Goal: Transaction & Acquisition: Purchase product/service

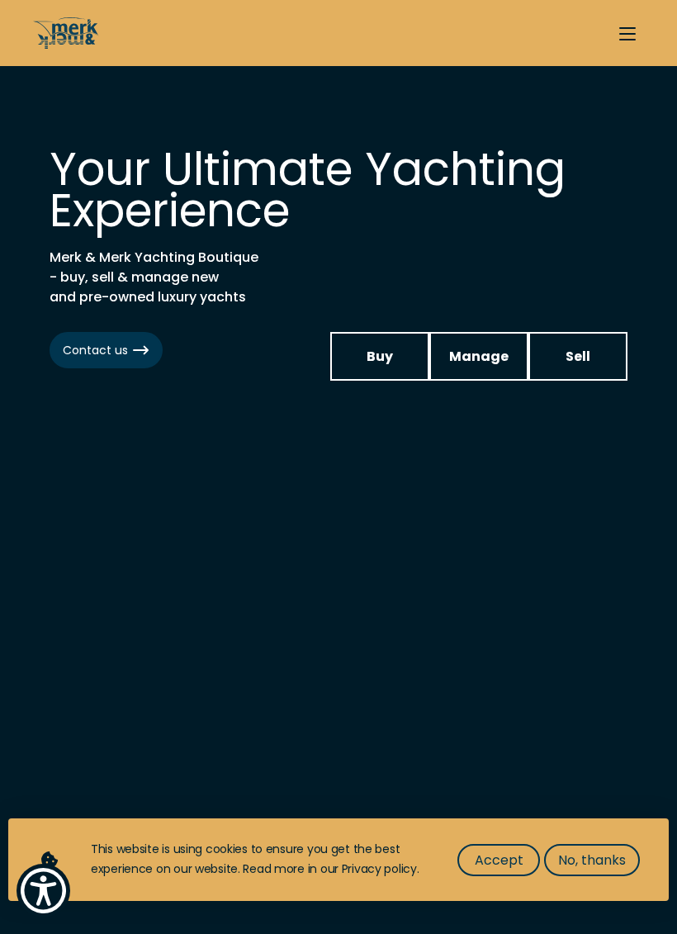
click at [395, 361] on link "Buy" at bounding box center [379, 356] width 99 height 49
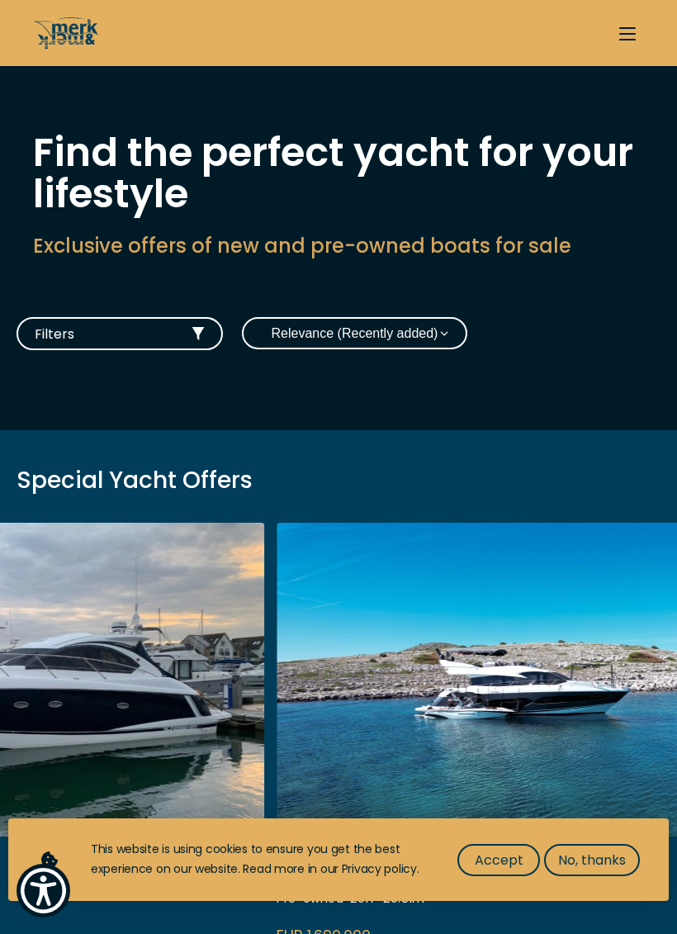
click at [136, 325] on span "Filters" at bounding box center [105, 334] width 140 height 21
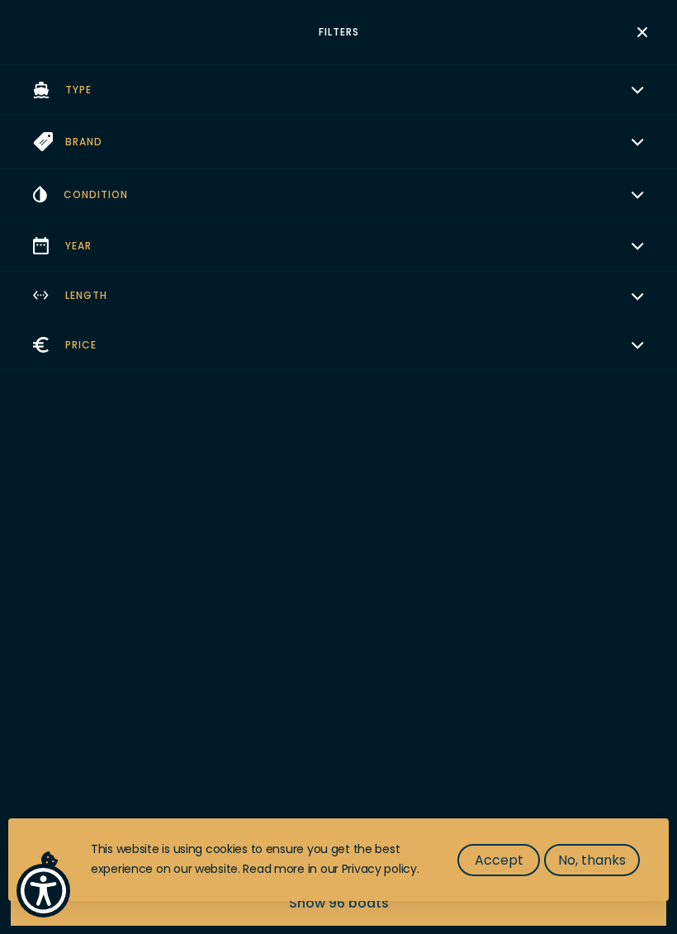
click at [547, 344] on button "Price Choose" at bounding box center [338, 346] width 677 height 50
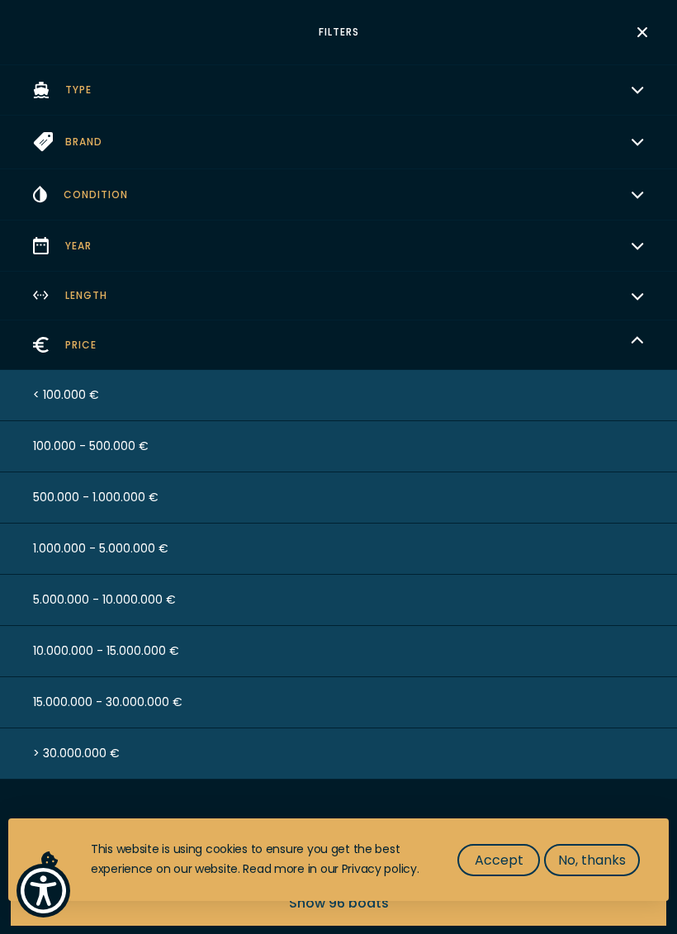
click at [537, 384] on button "< 100.000 €" at bounding box center [338, 395] width 677 height 51
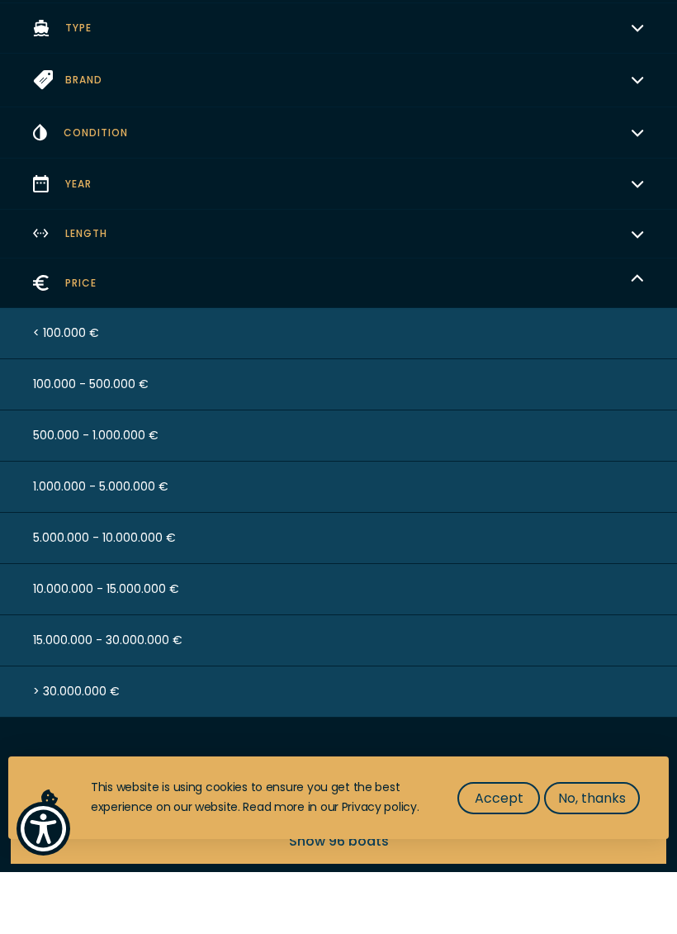
scroll to position [255, 0]
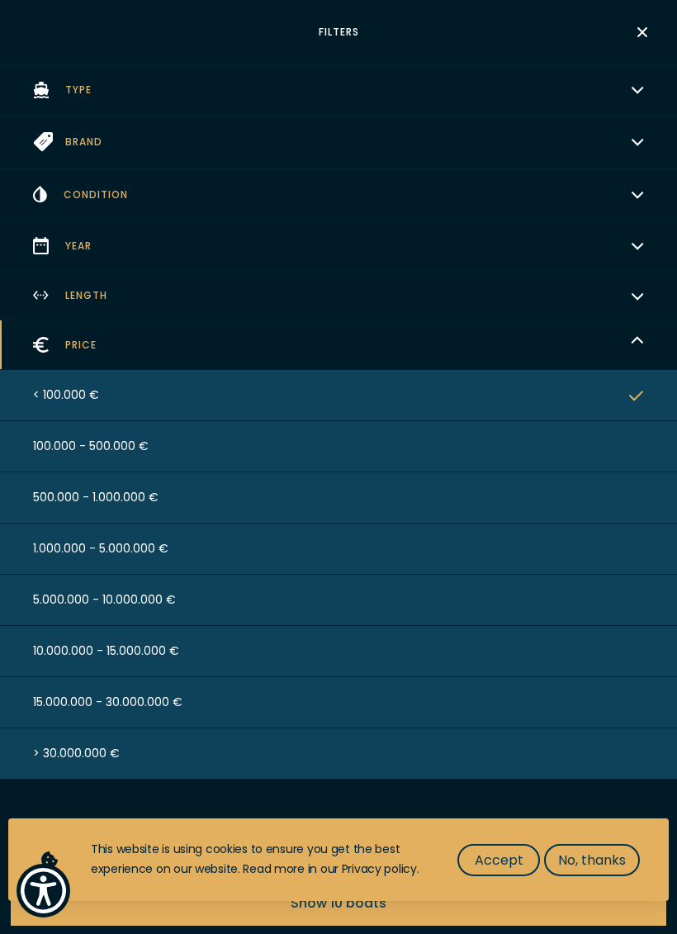
click at [636, 341] on icon "button" at bounding box center [637, 342] width 13 height 13
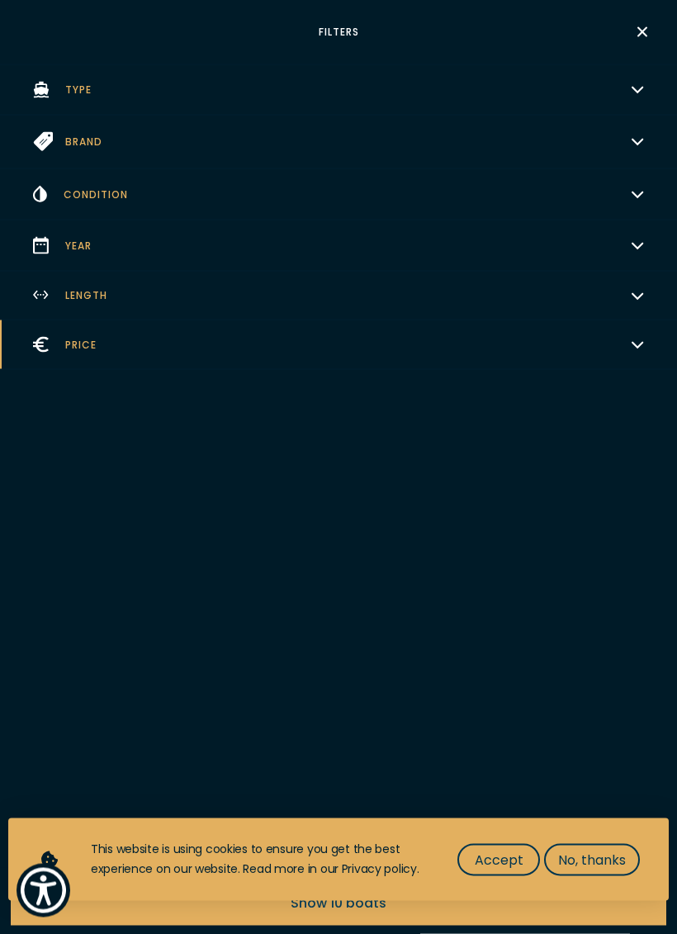
scroll to position [942, 0]
click at [510, 862] on span "Accept" at bounding box center [499, 860] width 49 height 21
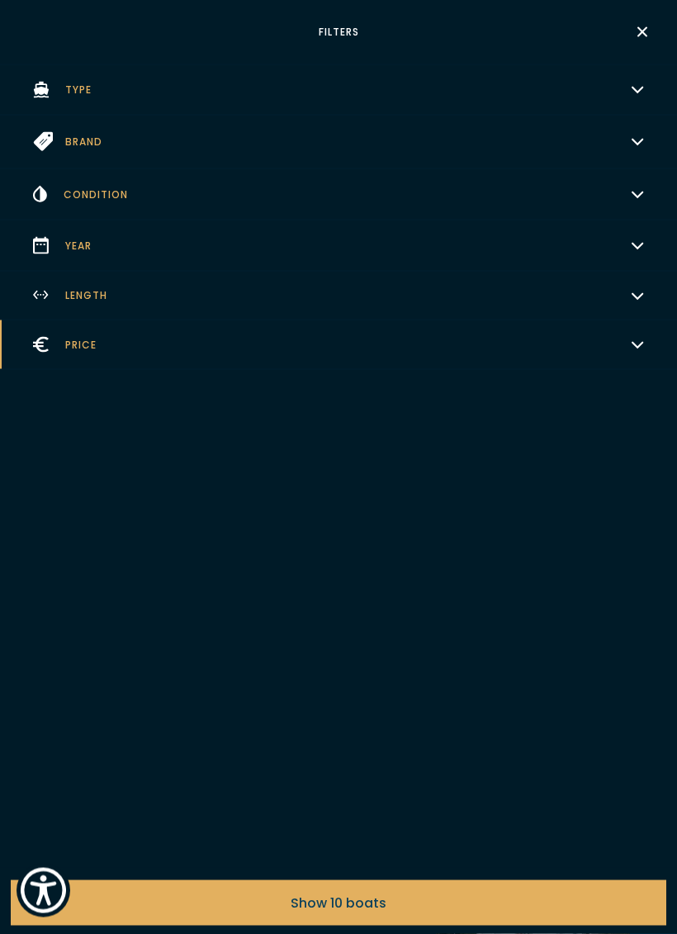
scroll to position [1200, 0]
click at [530, 900] on button "Show 10 boats" at bounding box center [339, 903] width 656 height 45
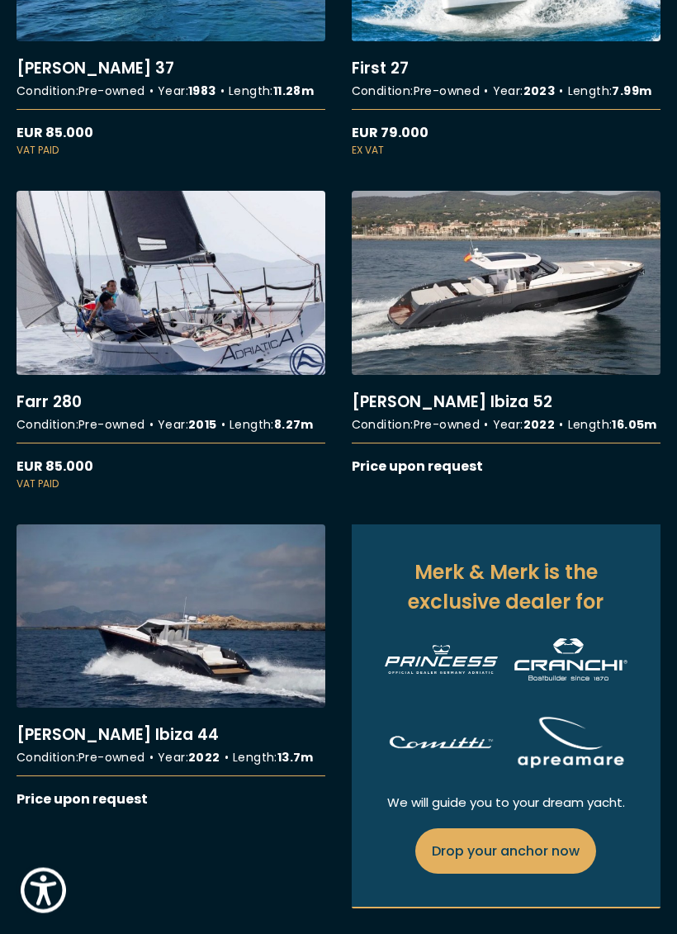
scroll to position [675, 0]
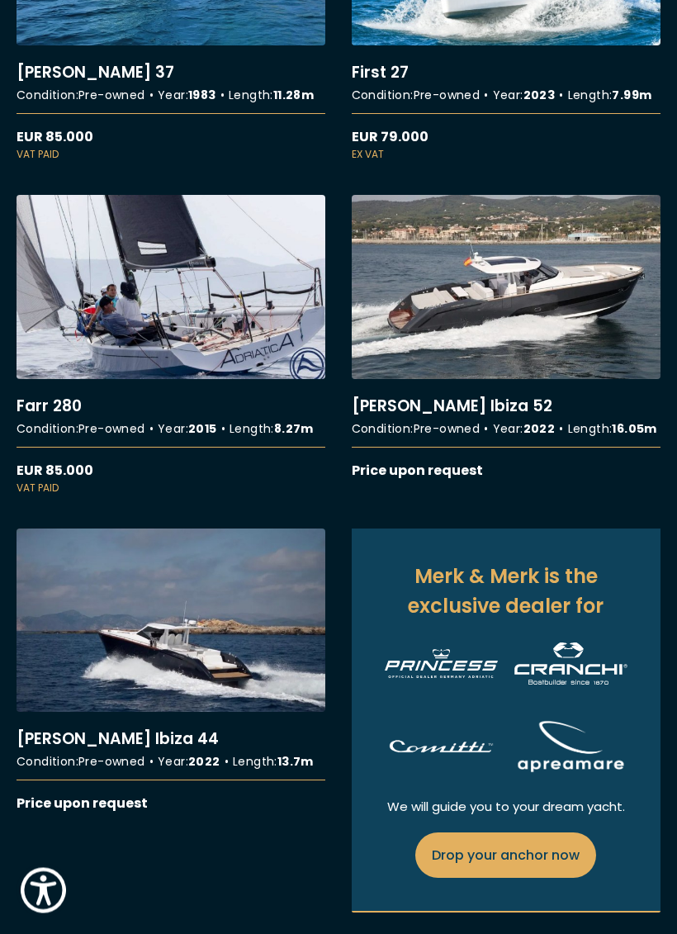
click at [425, 481] on link "More details about Austin Parker Ibiza 52" at bounding box center [506, 338] width 309 height 285
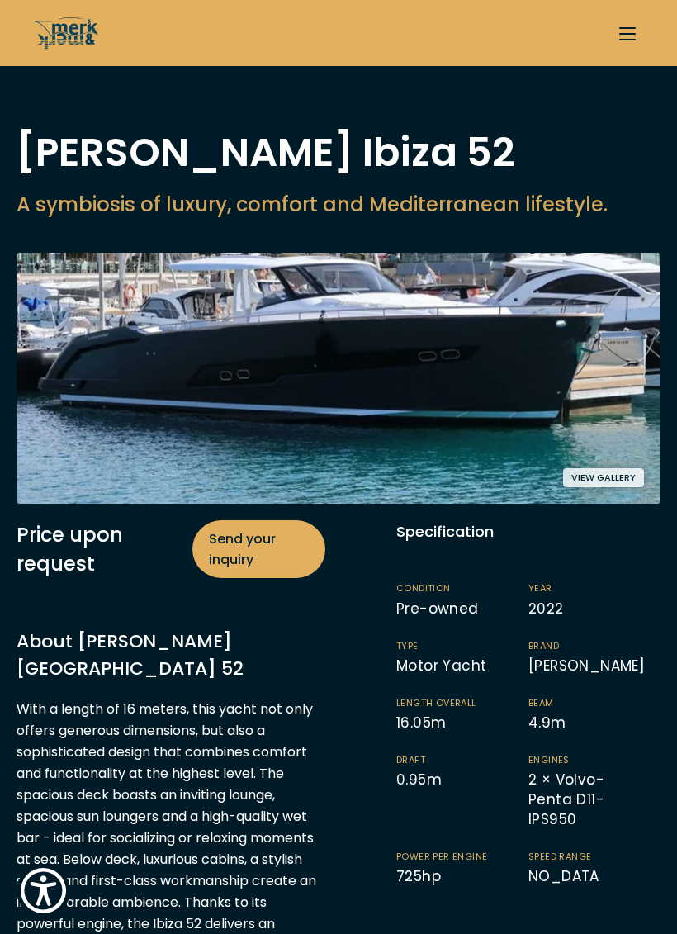
click at [615, 482] on button "View gallery" at bounding box center [603, 477] width 81 height 19
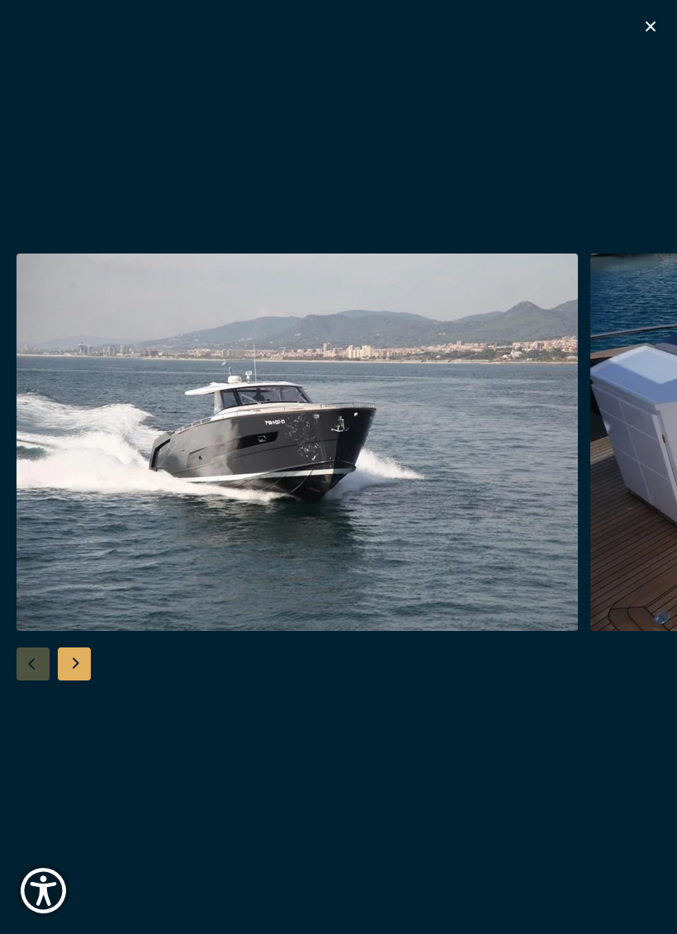
click at [74, 654] on div "Next slide" at bounding box center [74, 664] width 33 height 33
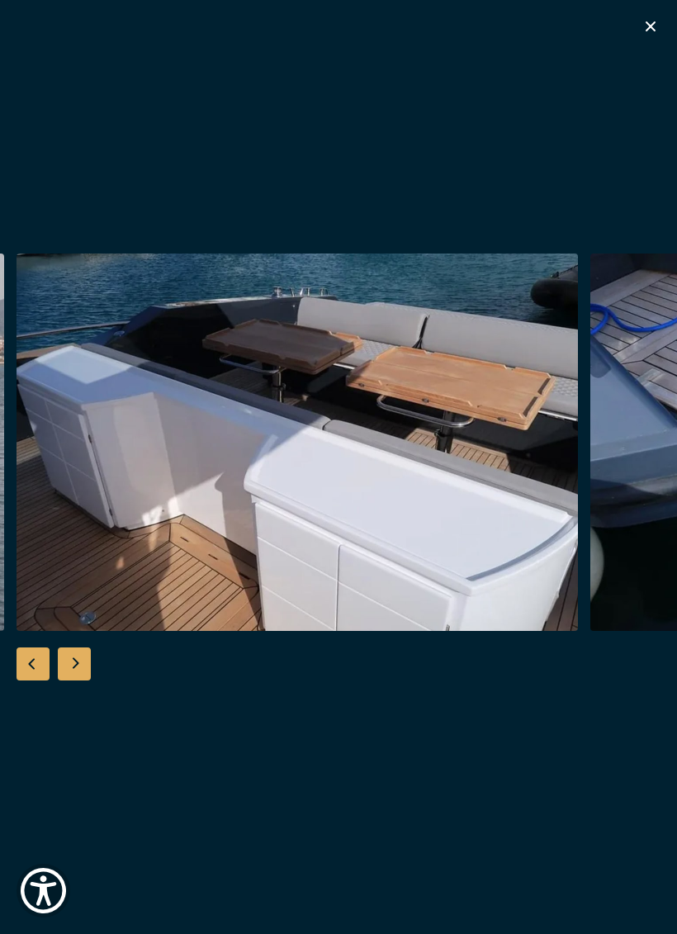
click at [76, 670] on div "Next slide" at bounding box center [74, 664] width 33 height 33
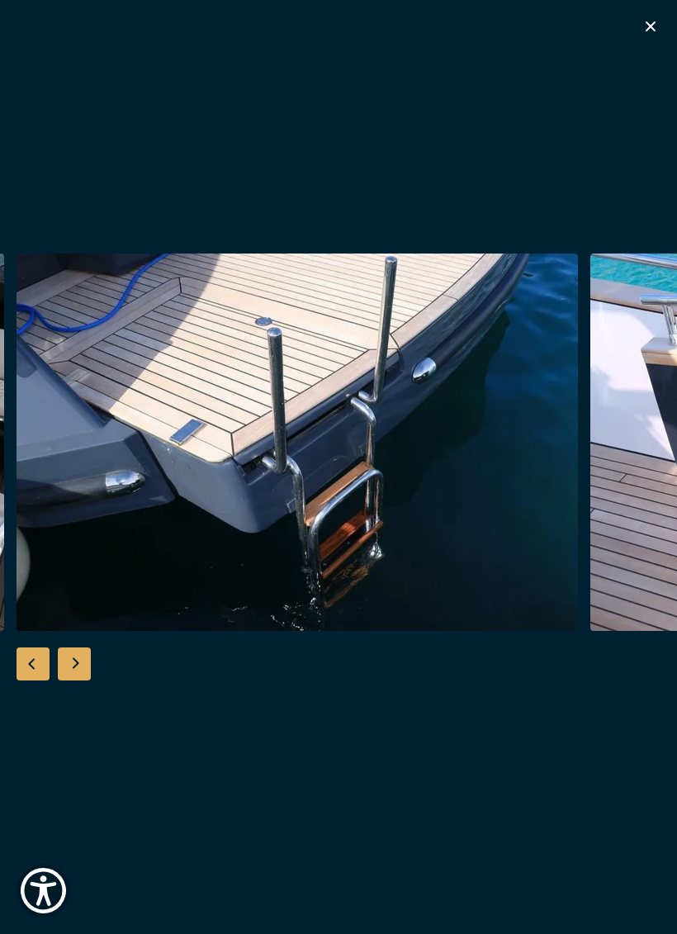
click at [76, 663] on div "Next slide" at bounding box center [74, 664] width 33 height 33
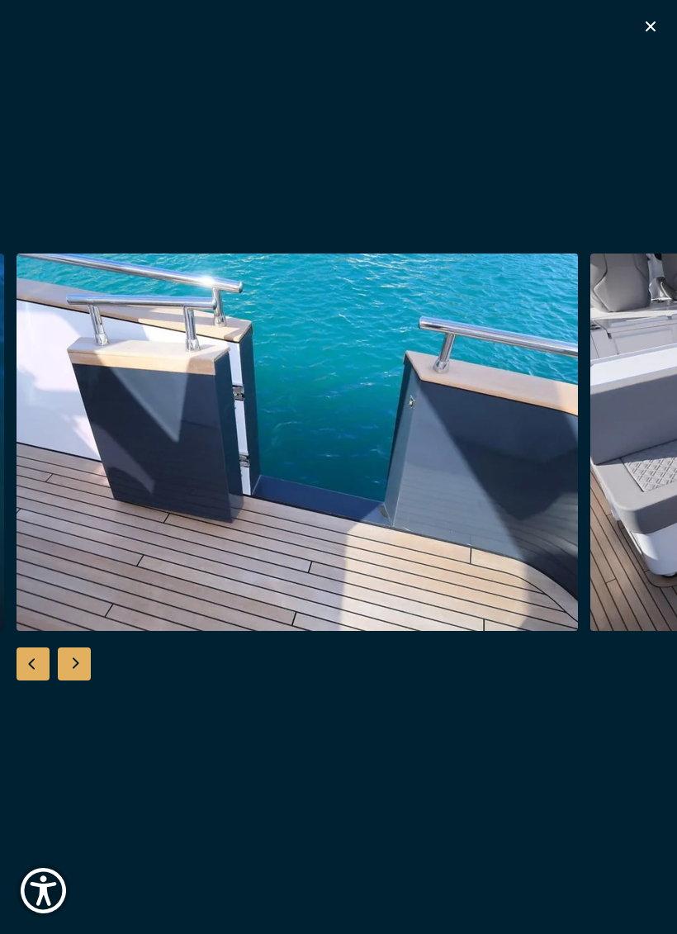
click at [69, 666] on div "Next slide" at bounding box center [74, 664] width 33 height 33
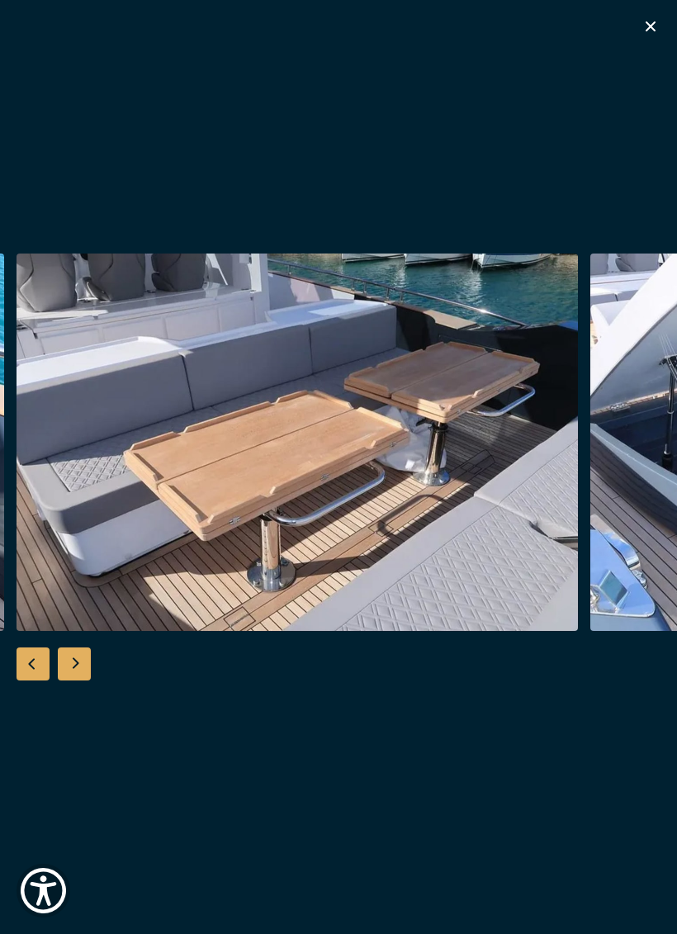
click at [76, 667] on div "Next slide" at bounding box center [74, 664] width 33 height 33
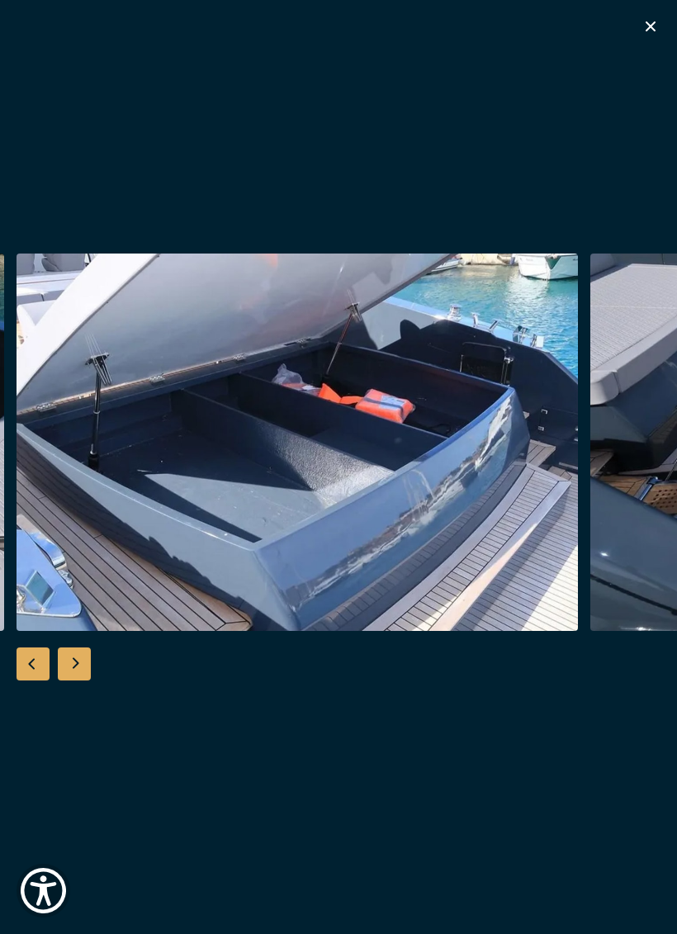
click at [79, 665] on div "Next slide" at bounding box center [74, 664] width 33 height 33
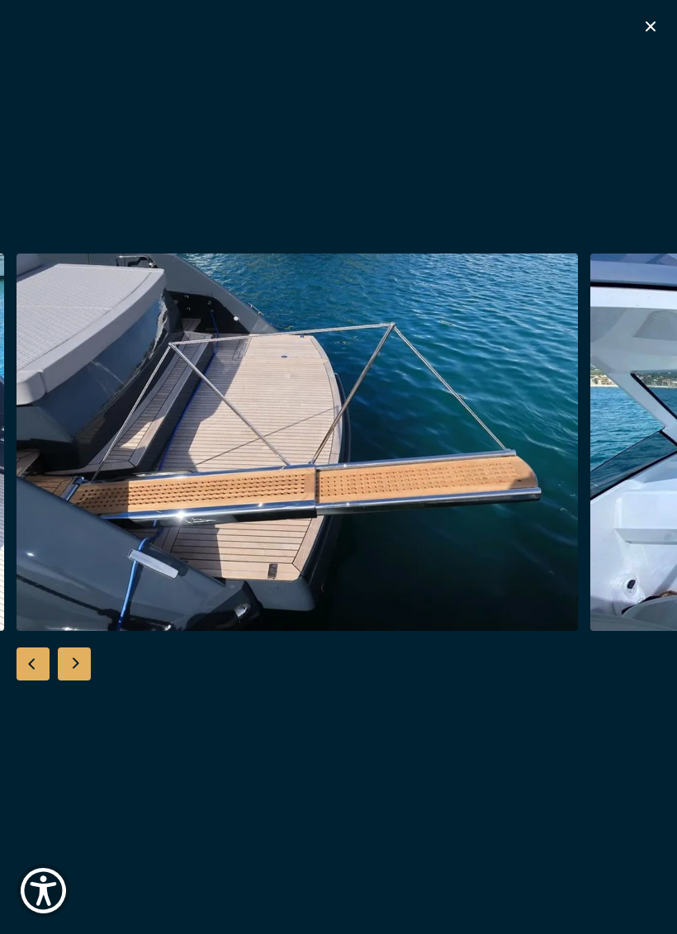
click at [73, 666] on div "Next slide" at bounding box center [74, 664] width 33 height 33
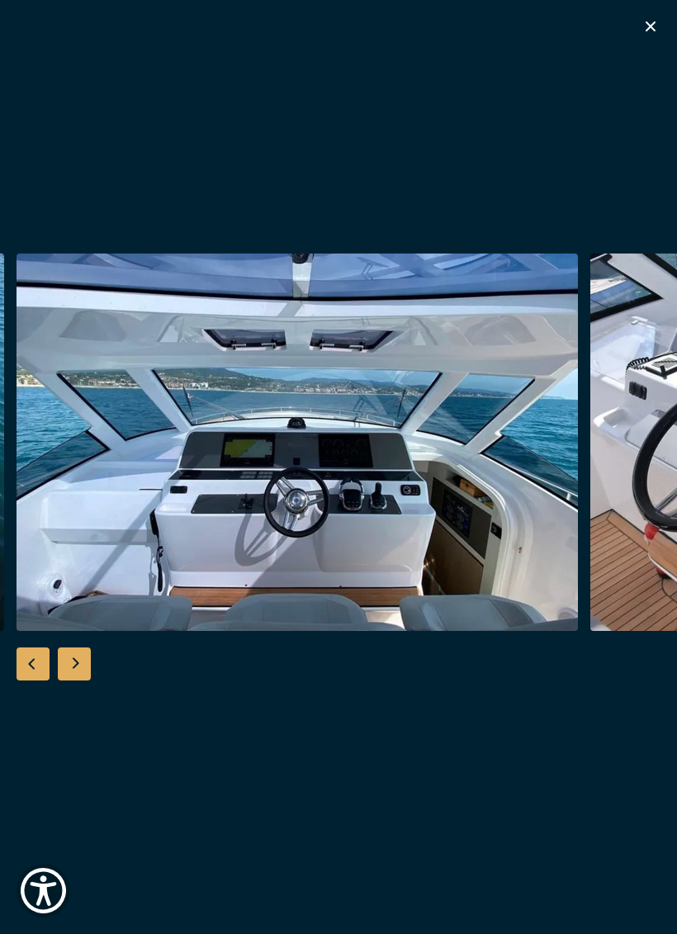
click at [71, 667] on div "Next slide" at bounding box center [74, 664] width 33 height 33
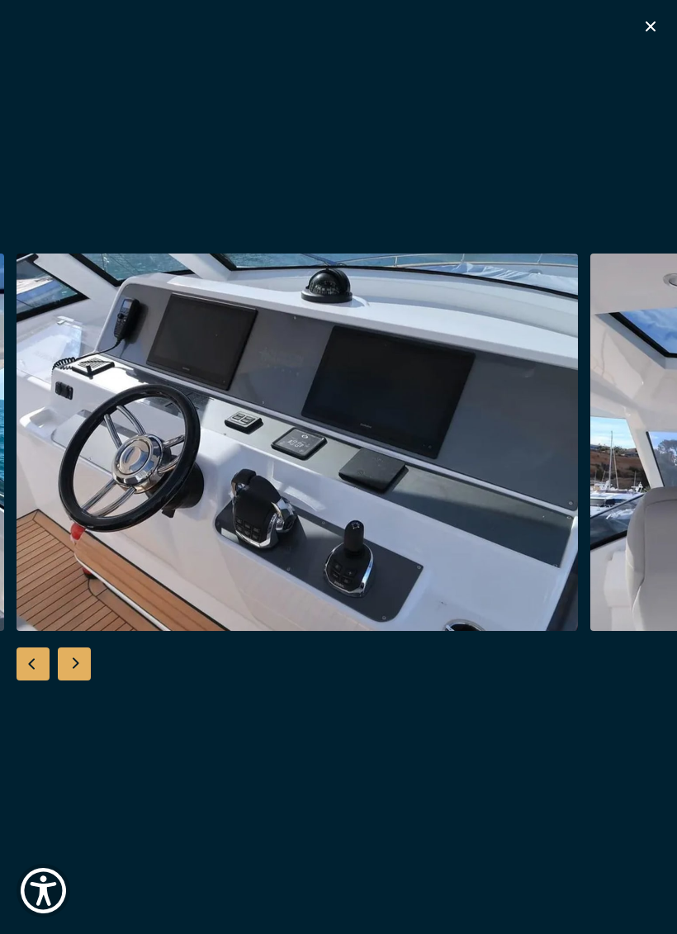
click at [74, 667] on div "Next slide" at bounding box center [74, 664] width 33 height 33
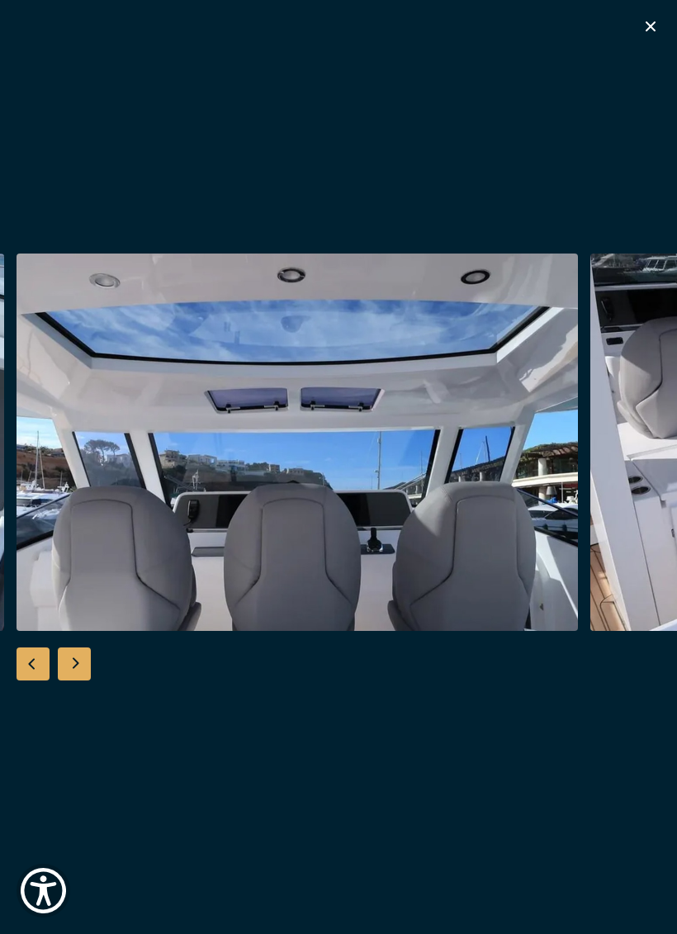
click at [25, 654] on div "Previous slide" at bounding box center [33, 664] width 33 height 33
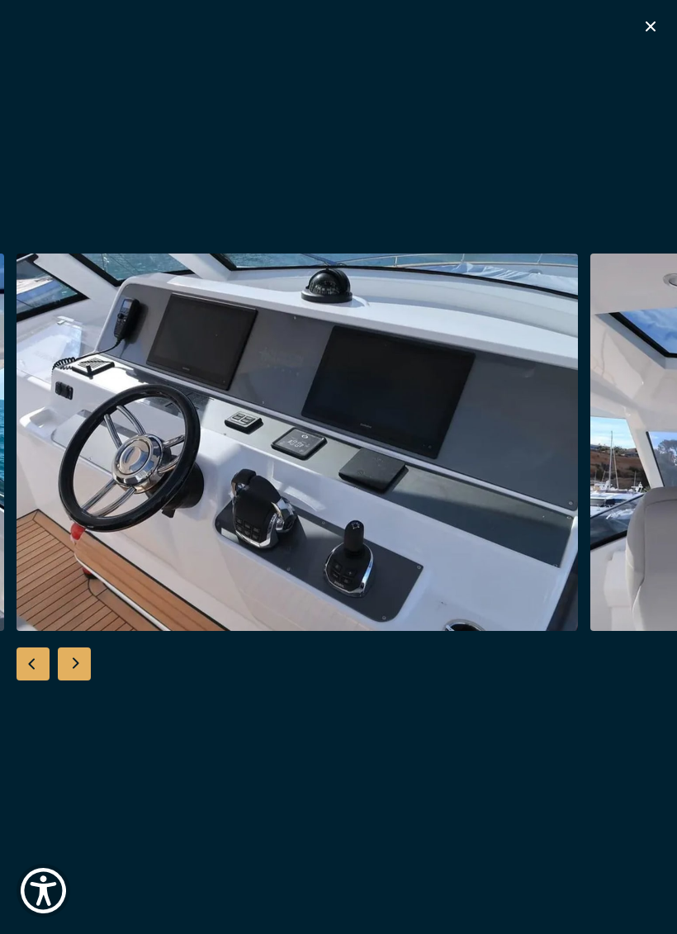
click at [78, 665] on div "Next slide" at bounding box center [74, 664] width 33 height 33
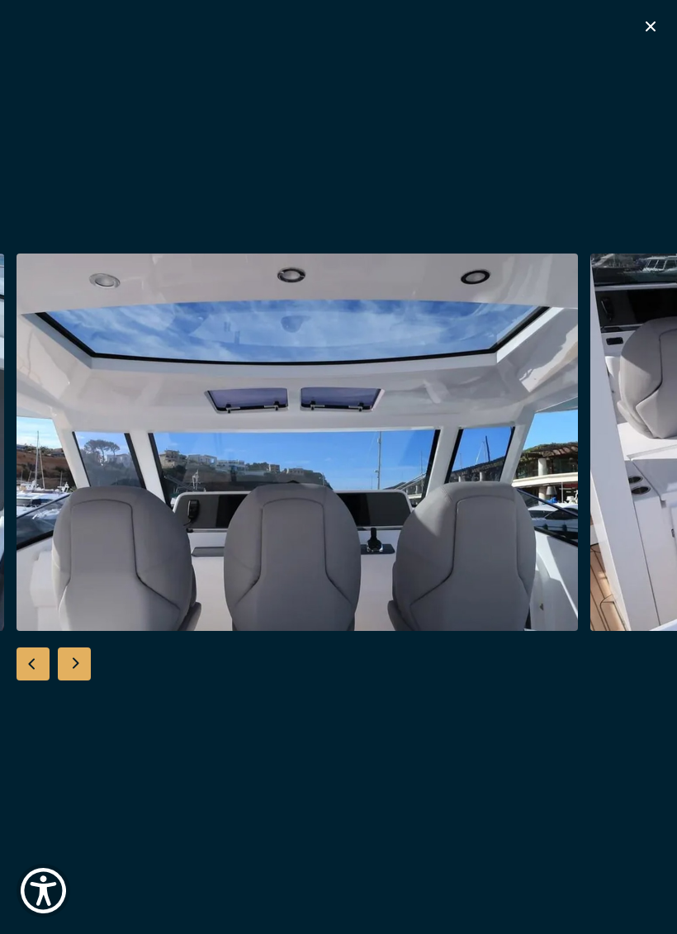
click at [71, 668] on div "Next slide" at bounding box center [74, 664] width 33 height 33
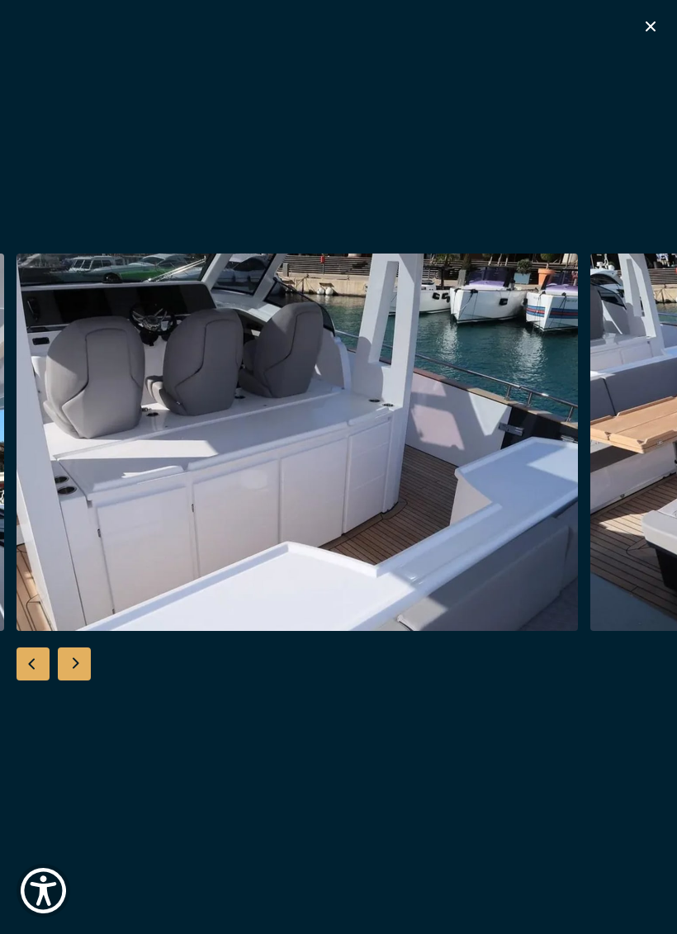
click at [72, 665] on div "Next slide" at bounding box center [74, 664] width 33 height 33
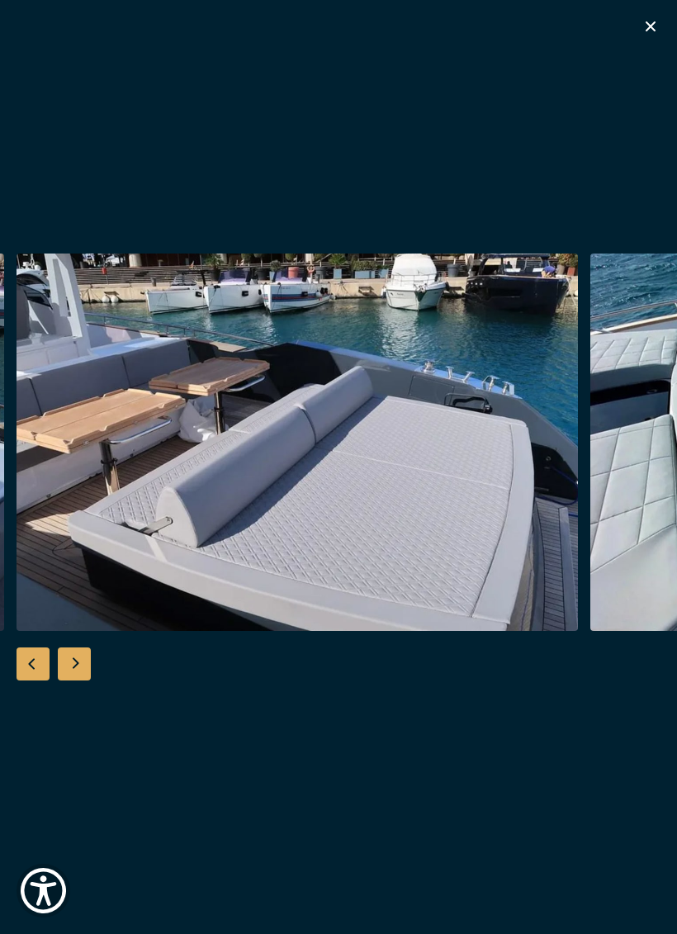
click at [78, 668] on div "Next slide" at bounding box center [74, 664] width 33 height 33
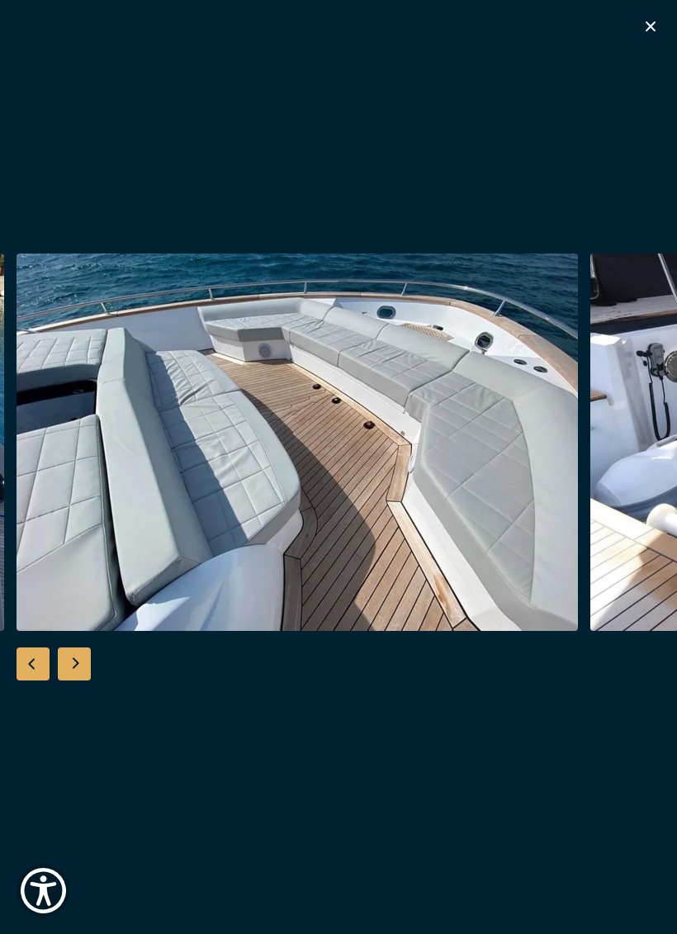
click at [83, 663] on div "Next slide" at bounding box center [74, 664] width 33 height 33
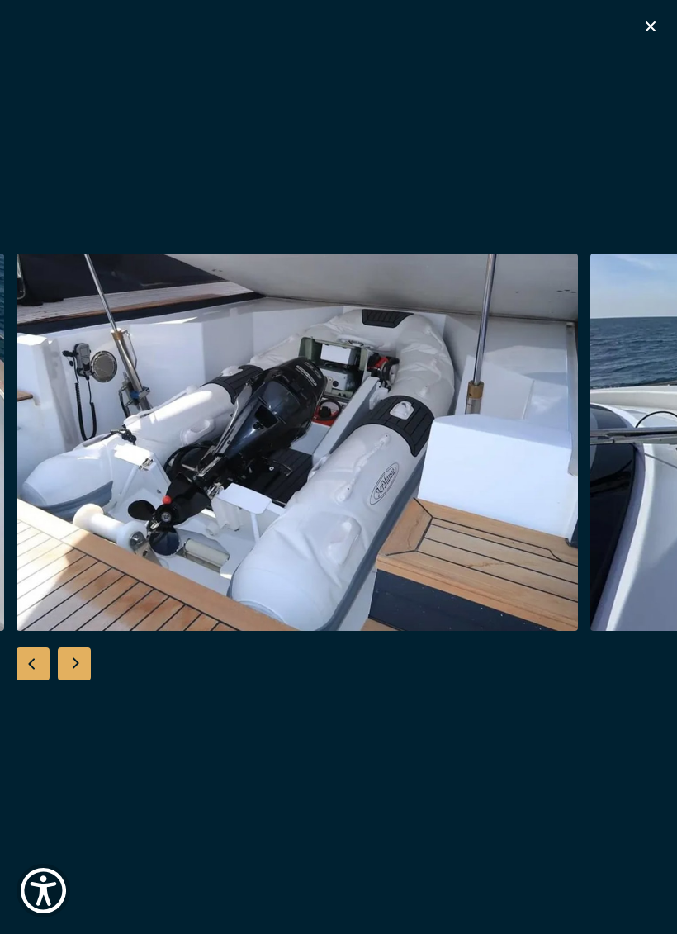
click at [78, 665] on div "Next slide" at bounding box center [74, 664] width 33 height 33
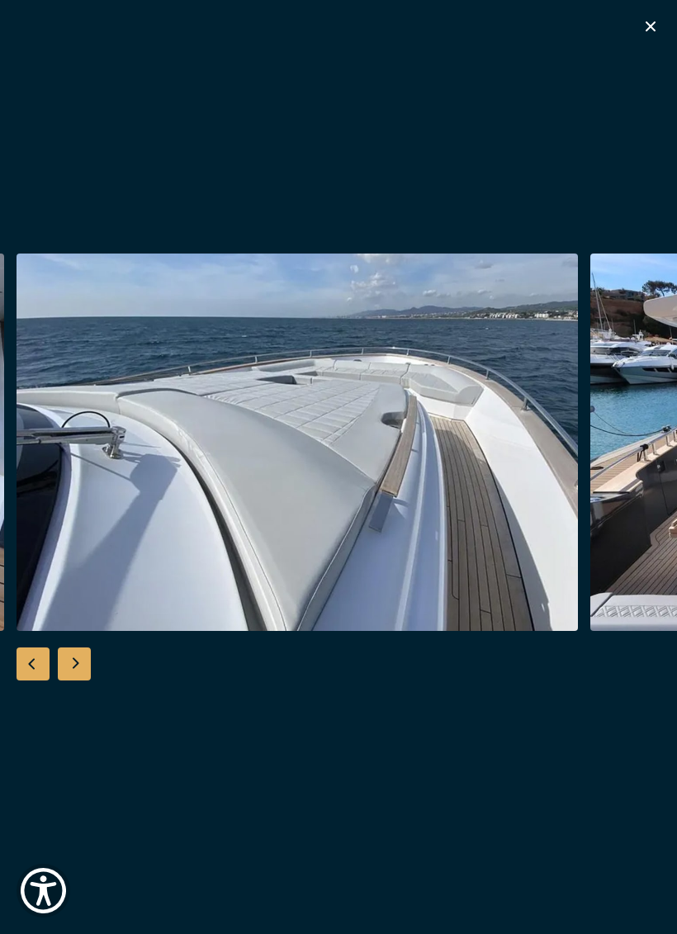
click at [33, 662] on div "Previous slide" at bounding box center [33, 664] width 33 height 33
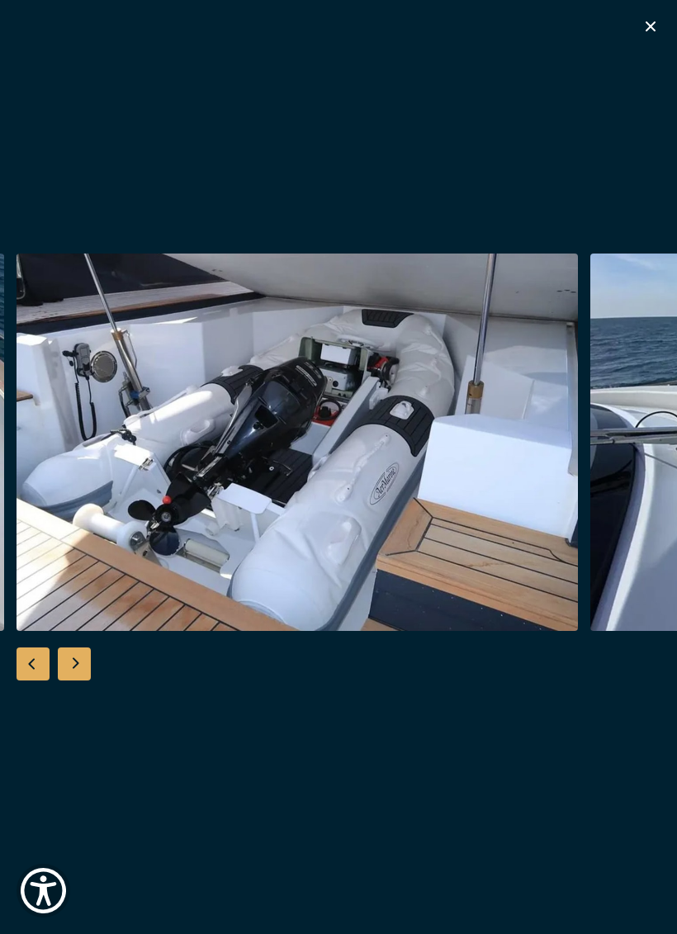
click at [89, 666] on div "Next slide" at bounding box center [74, 664] width 33 height 33
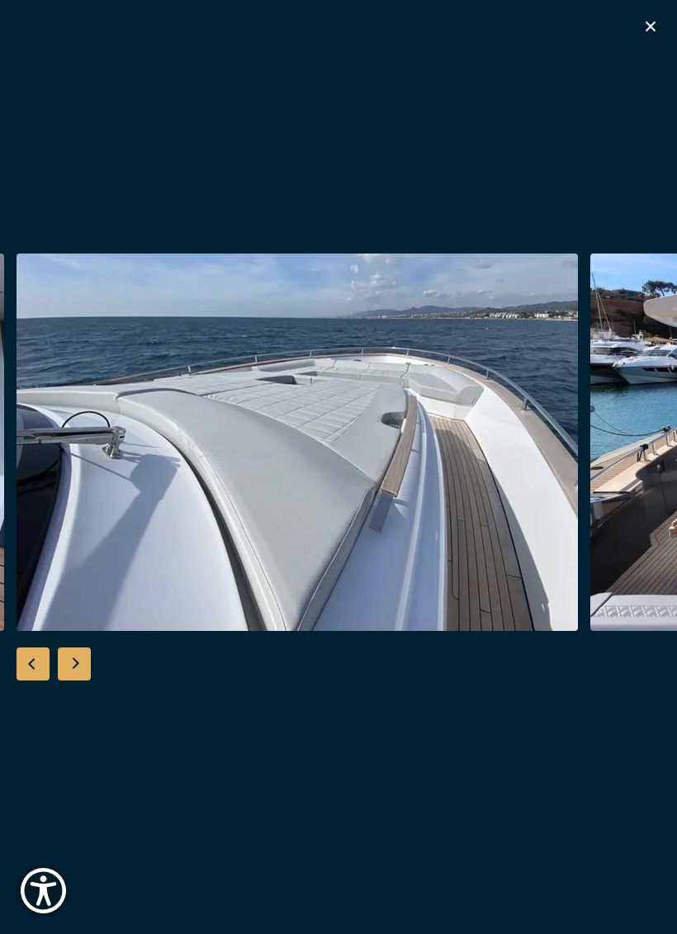
click at [79, 665] on div "Next slide" at bounding box center [74, 664] width 33 height 33
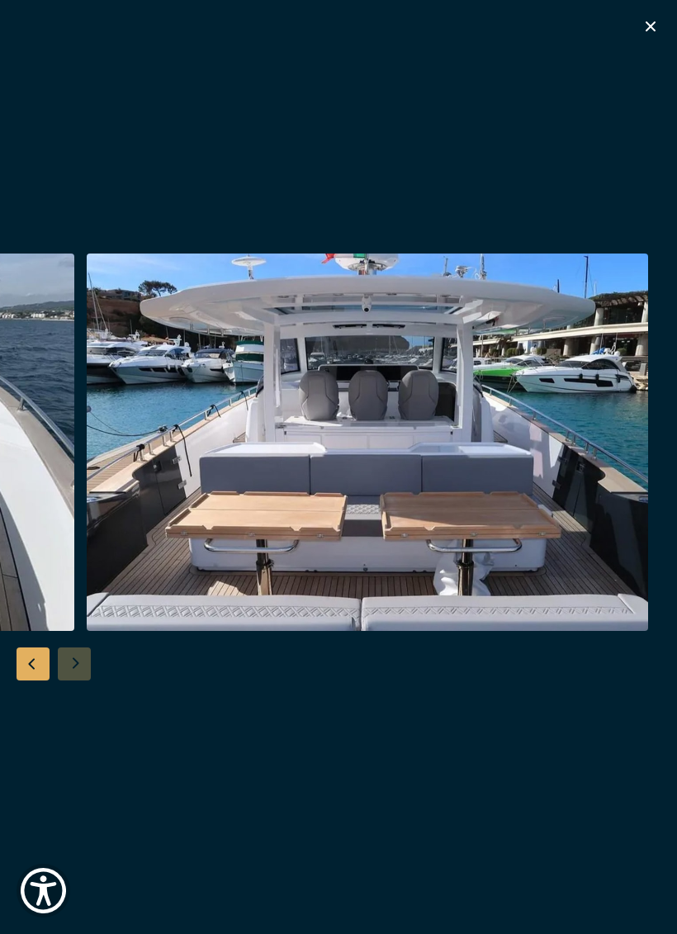
click at [78, 665] on div at bounding box center [338, 467] width 677 height 427
click at [644, 26] on icon "button" at bounding box center [651, 27] width 20 height 20
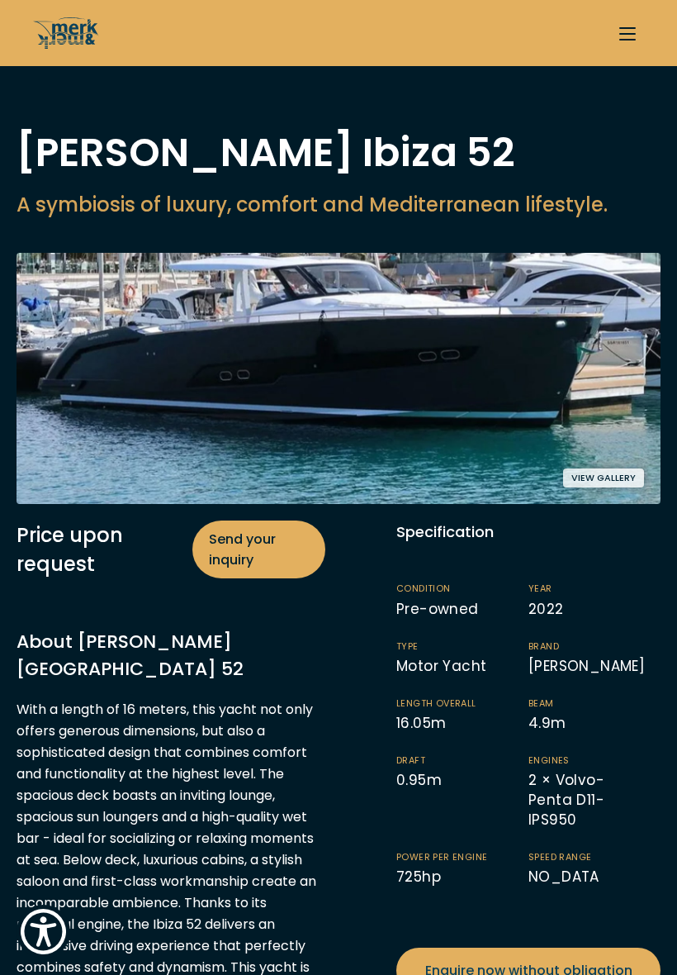
click at [45, 340] on img at bounding box center [339, 378] width 644 height 251
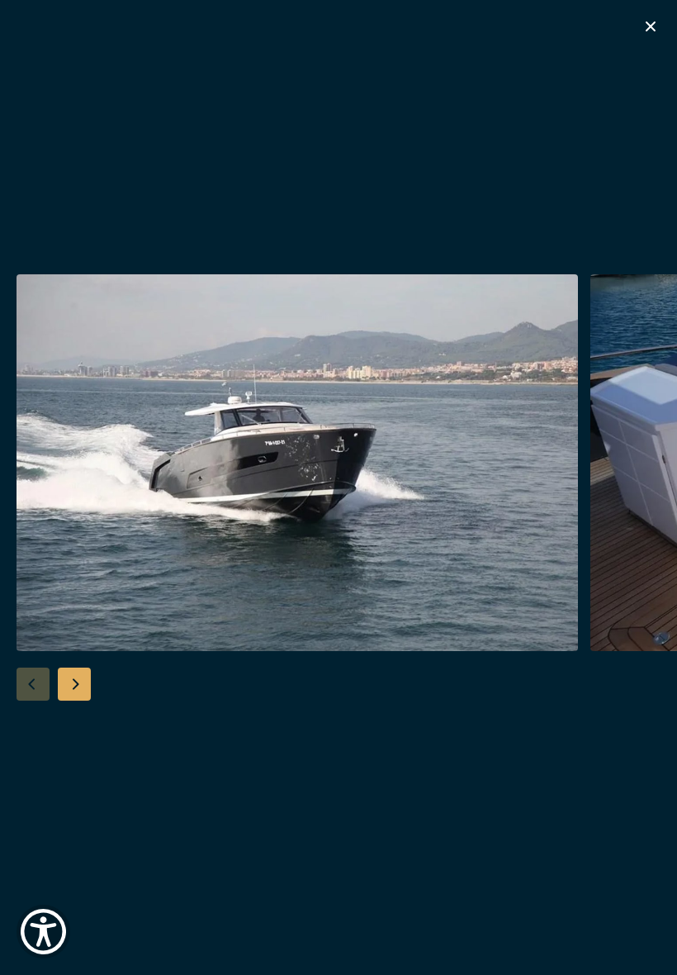
click at [648, 36] on button "button" at bounding box center [651, 29] width 20 height 25
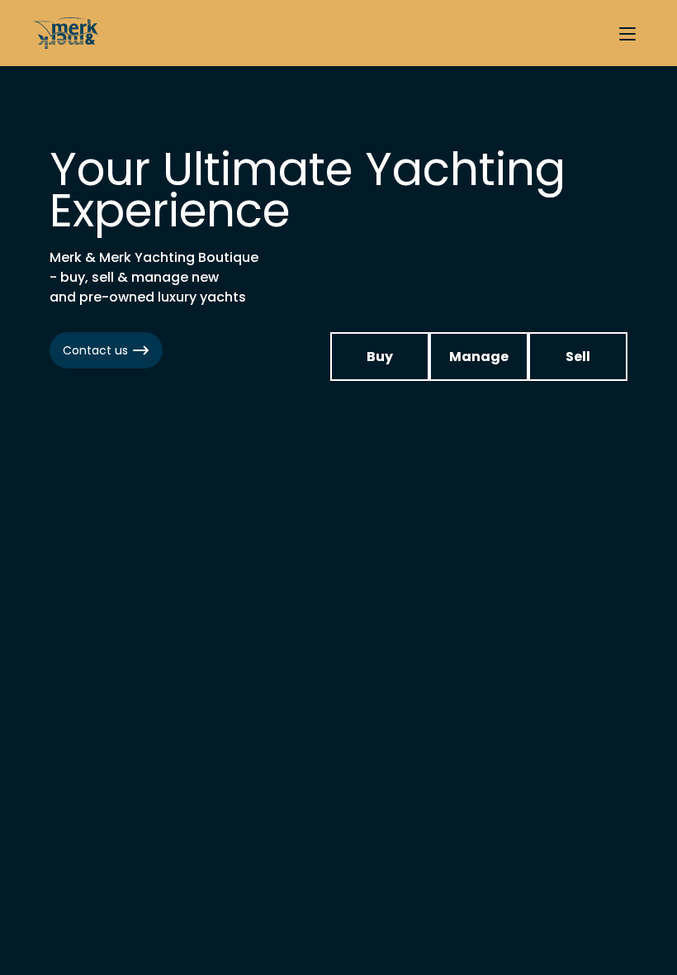
click at [386, 368] on link "Buy" at bounding box center [379, 356] width 99 height 49
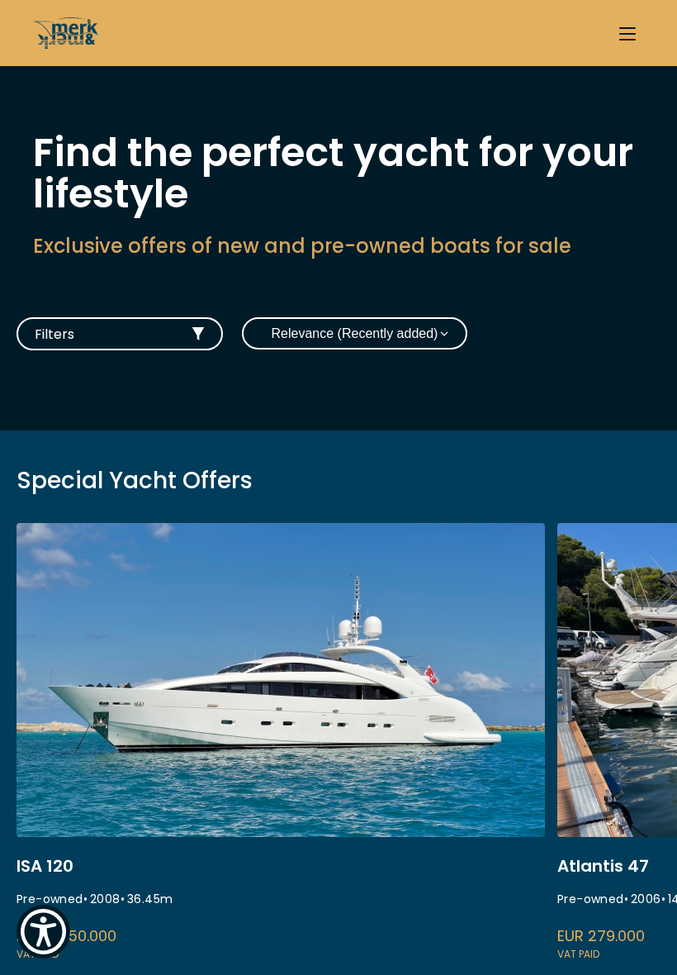
click at [184, 327] on button "Filters" at bounding box center [120, 333] width 207 height 33
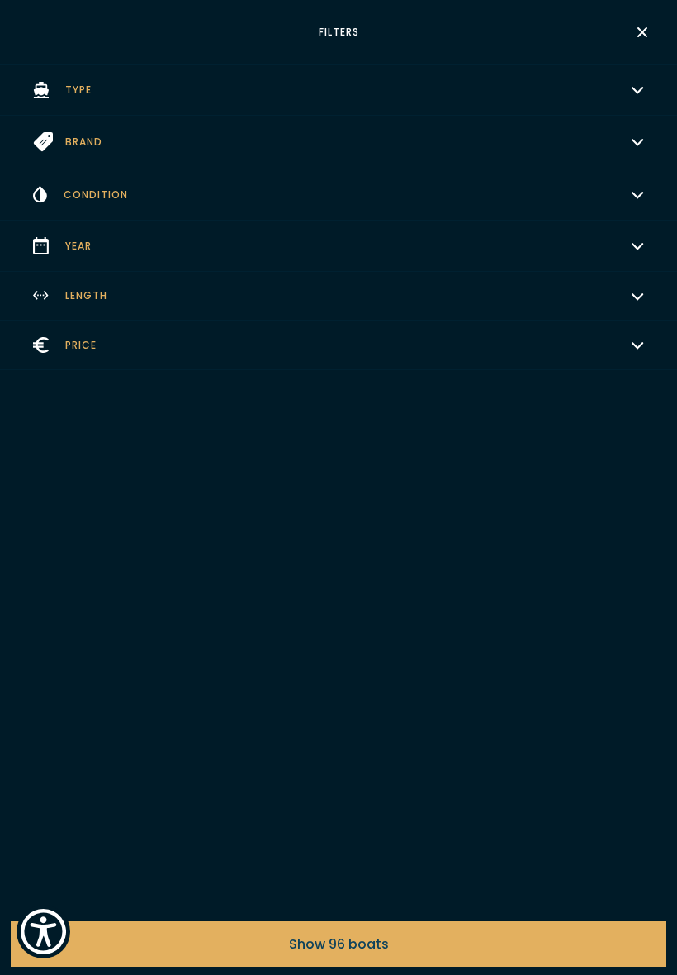
click at [55, 340] on button "Price Choose" at bounding box center [338, 346] width 677 height 50
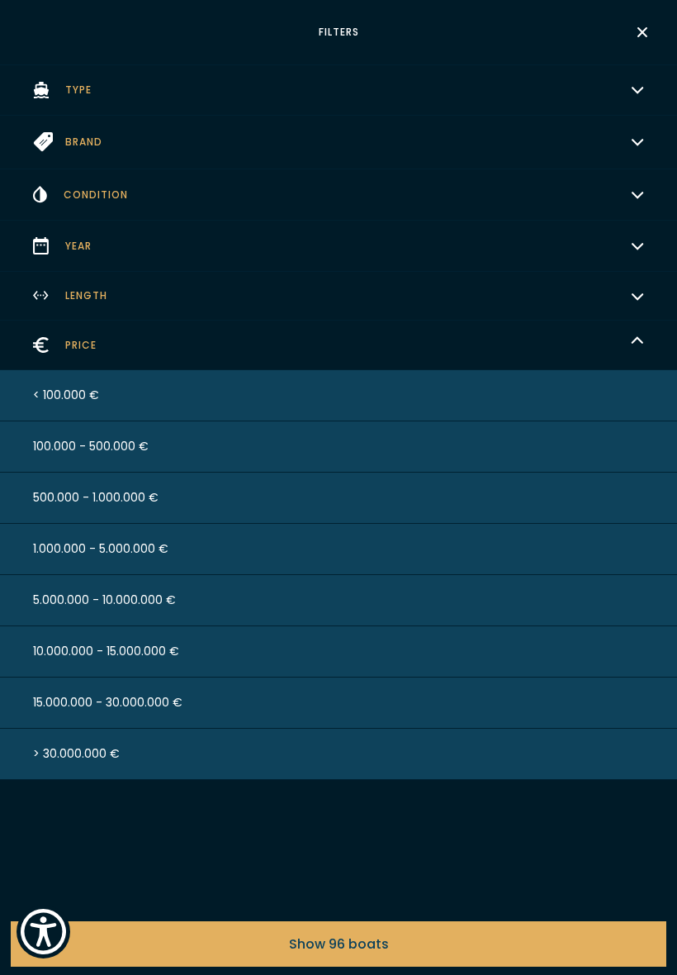
click at [56, 395] on span "< 100.000 €" at bounding box center [66, 395] width 66 height 17
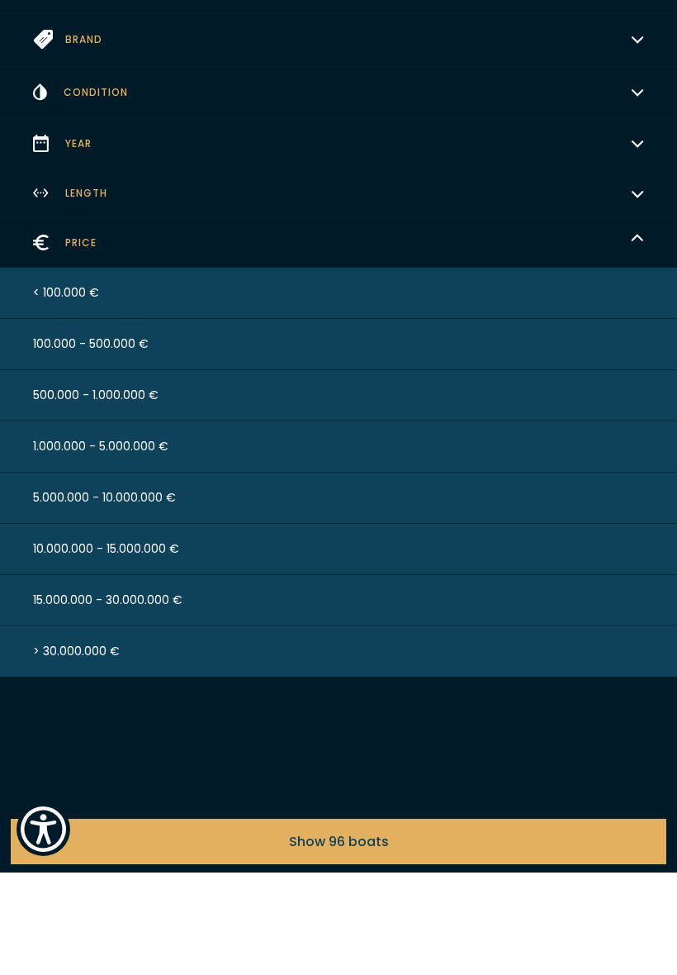
scroll to position [215, 0]
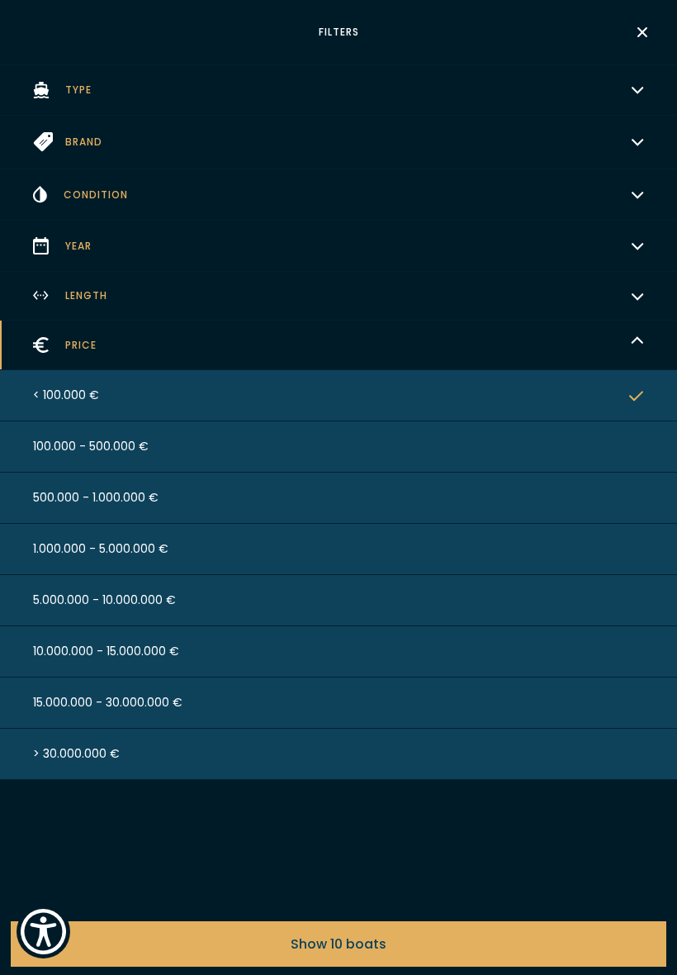
click at [156, 835] on div "Filters Type Choose Brand Choose Condition Choose Year Choose Length Choose Pri…" at bounding box center [338, 487] width 677 height 975
click at [57, 389] on button "< 100.000 €" at bounding box center [338, 395] width 677 height 51
click at [56, 392] on span "< 100.000 €" at bounding box center [66, 395] width 66 height 17
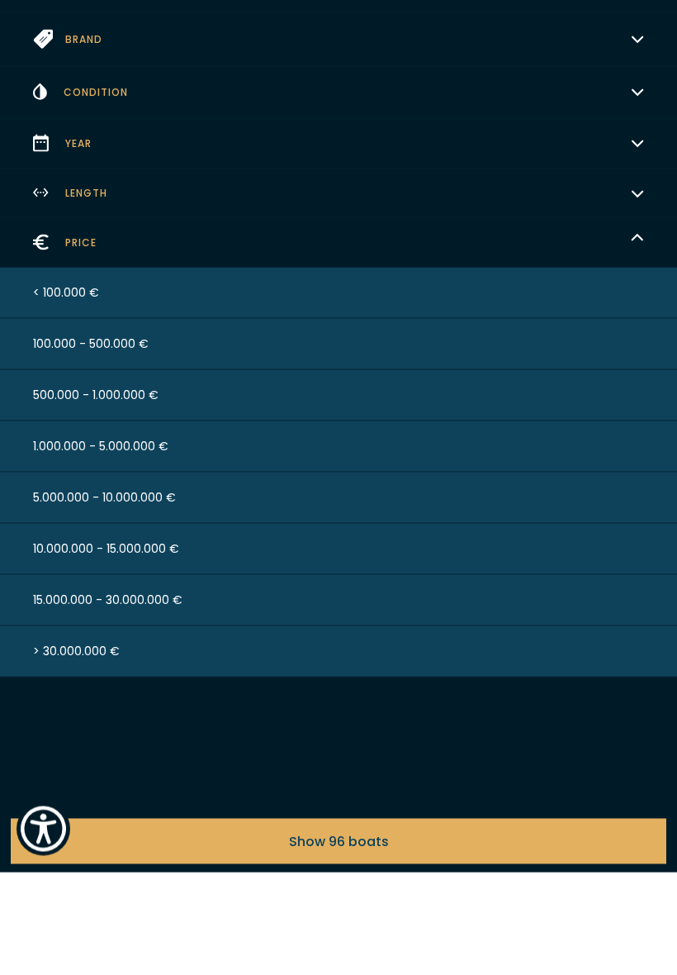
scroll to position [215, 0]
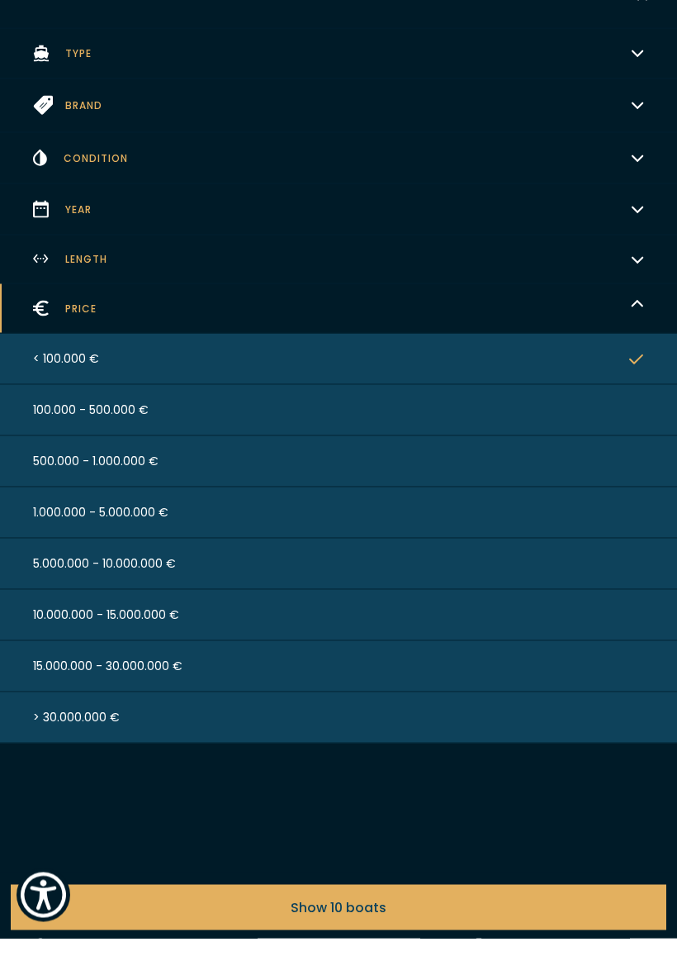
scroll to position [810, 0]
click at [132, 921] on button "Show 10 boats" at bounding box center [339, 943] width 656 height 45
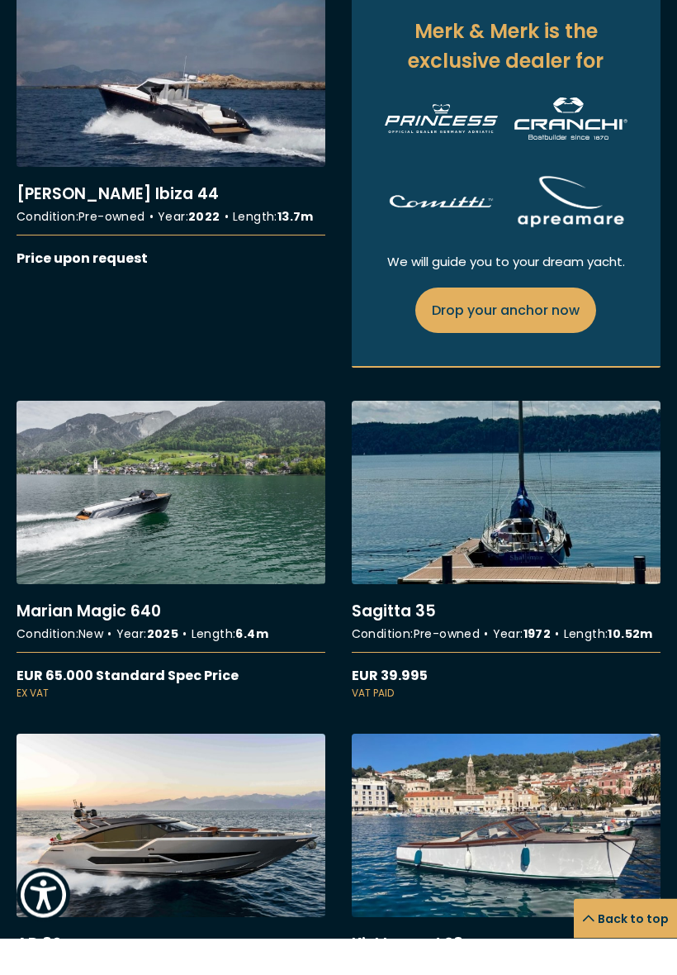
scroll to position [1187, 0]
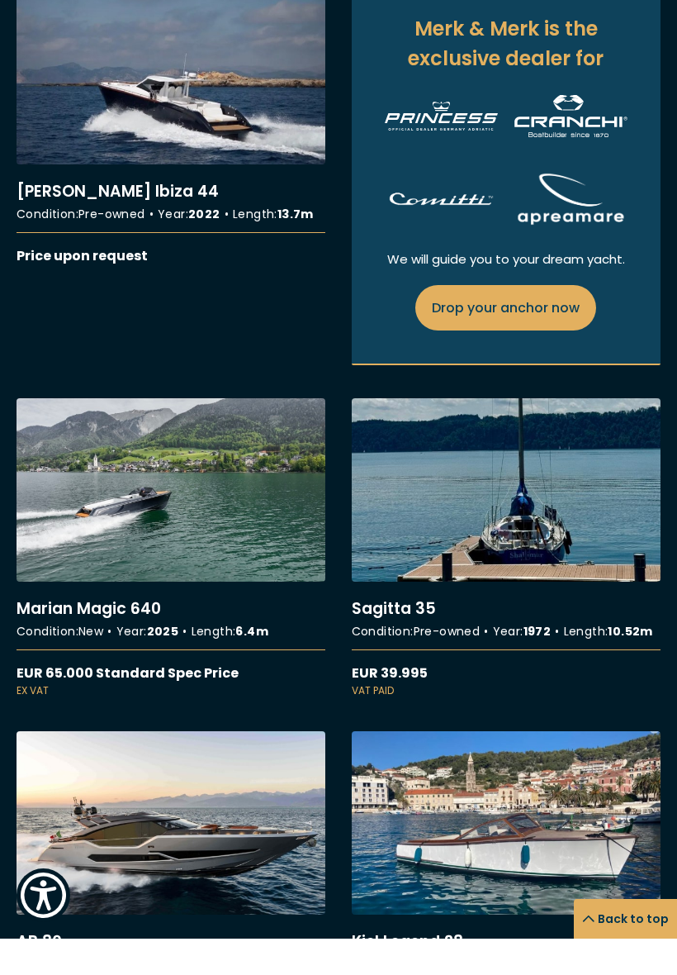
click at [70, 574] on link "More details about [PERSON_NAME] Magic 640" at bounding box center [171, 585] width 309 height 300
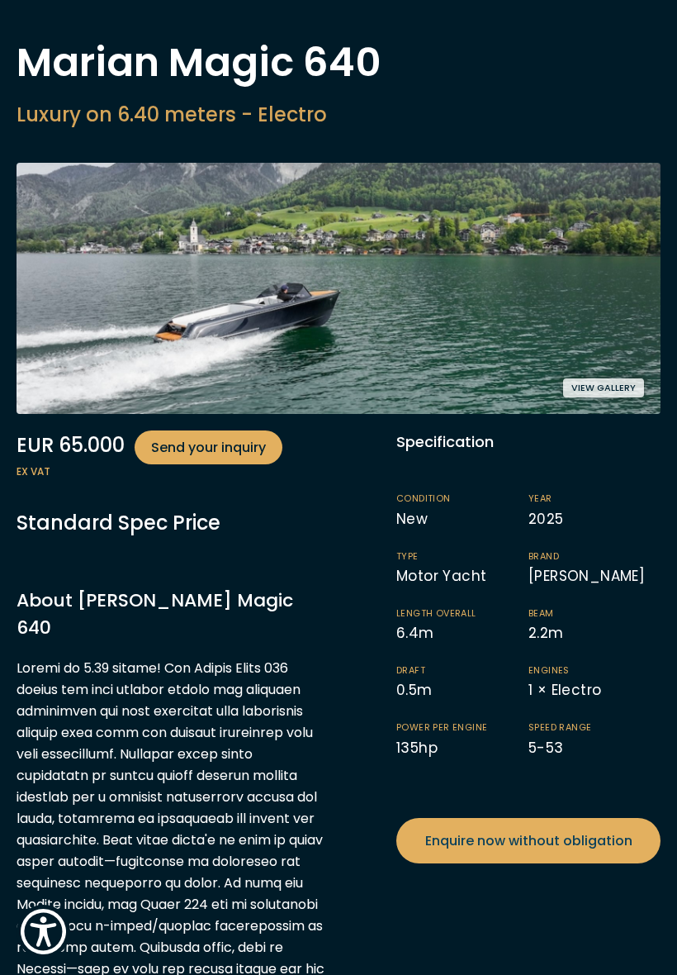
scroll to position [89, 0]
click at [620, 391] on button "View gallery" at bounding box center [603, 388] width 81 height 19
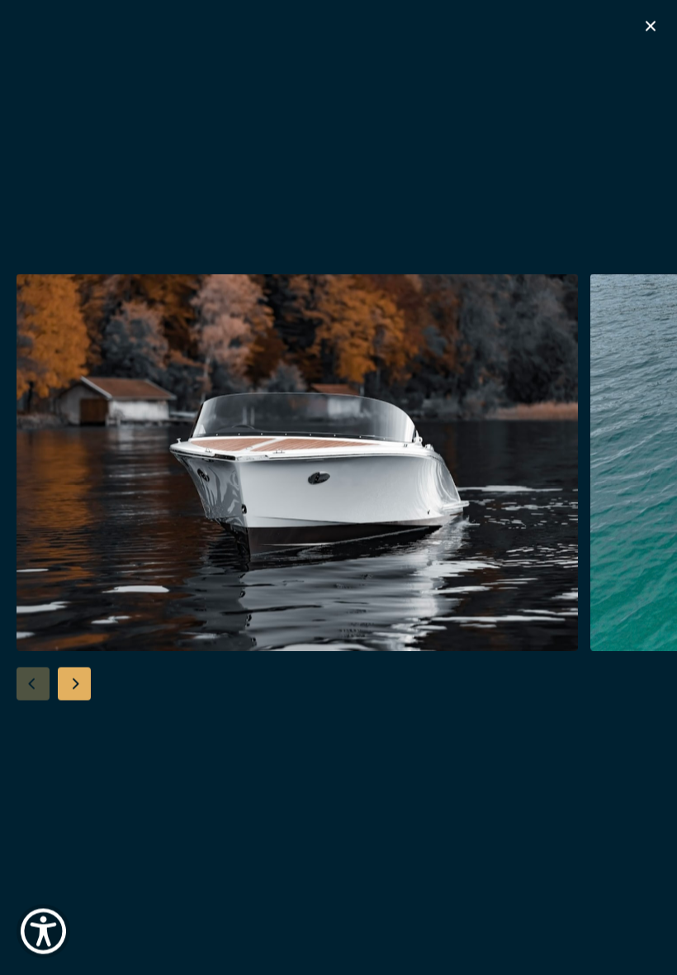
click at [78, 682] on div "Next slide" at bounding box center [74, 684] width 33 height 33
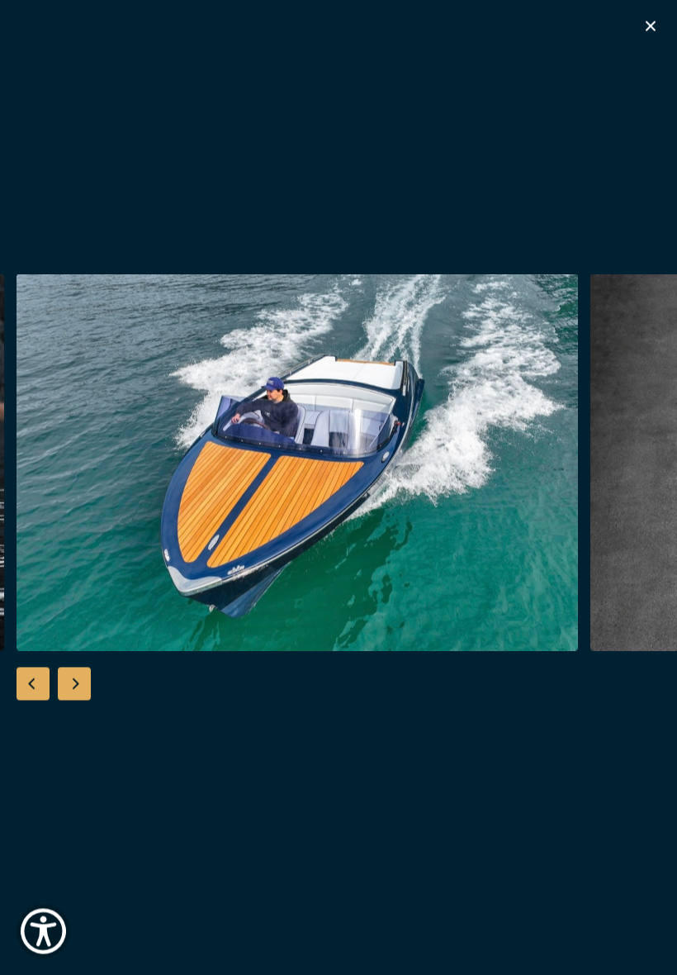
click at [78, 687] on div "Next slide" at bounding box center [74, 684] width 33 height 33
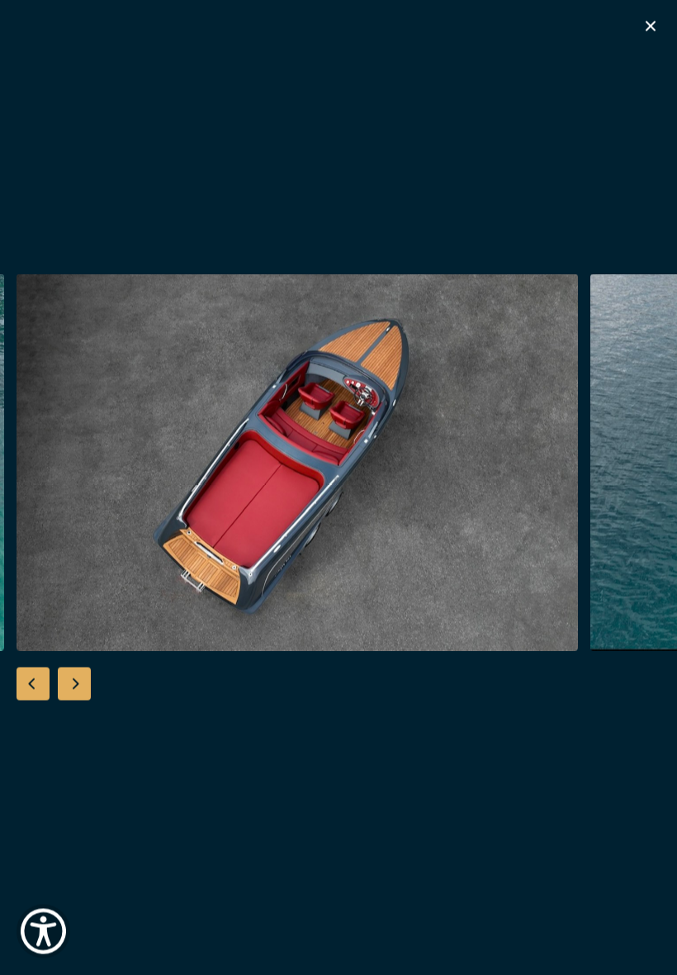
click at [75, 688] on div "Next slide" at bounding box center [74, 684] width 33 height 33
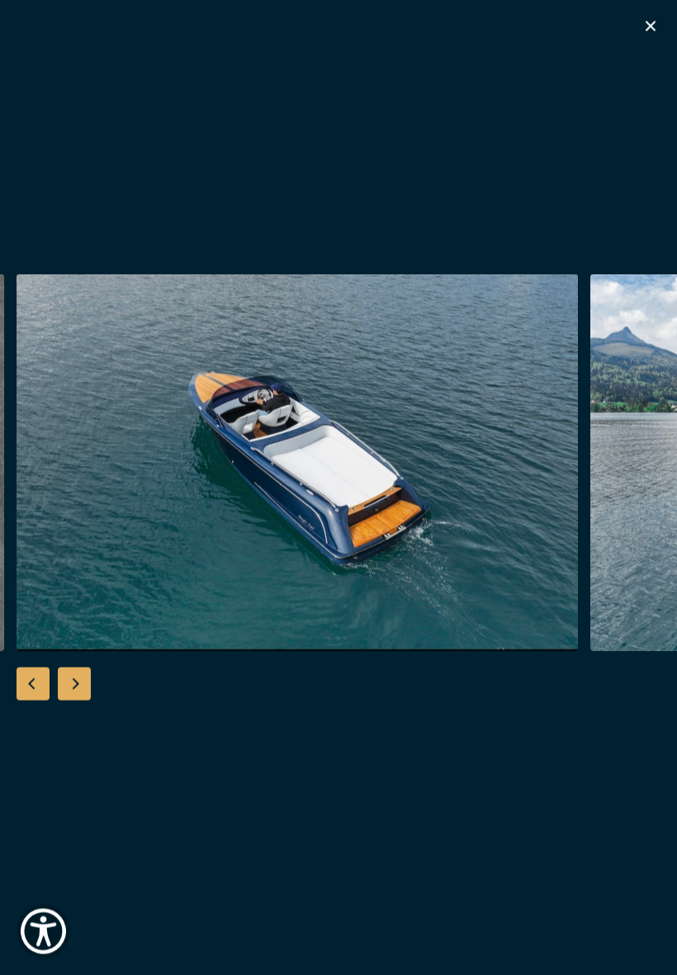
click at [83, 687] on div "Next slide" at bounding box center [74, 684] width 33 height 33
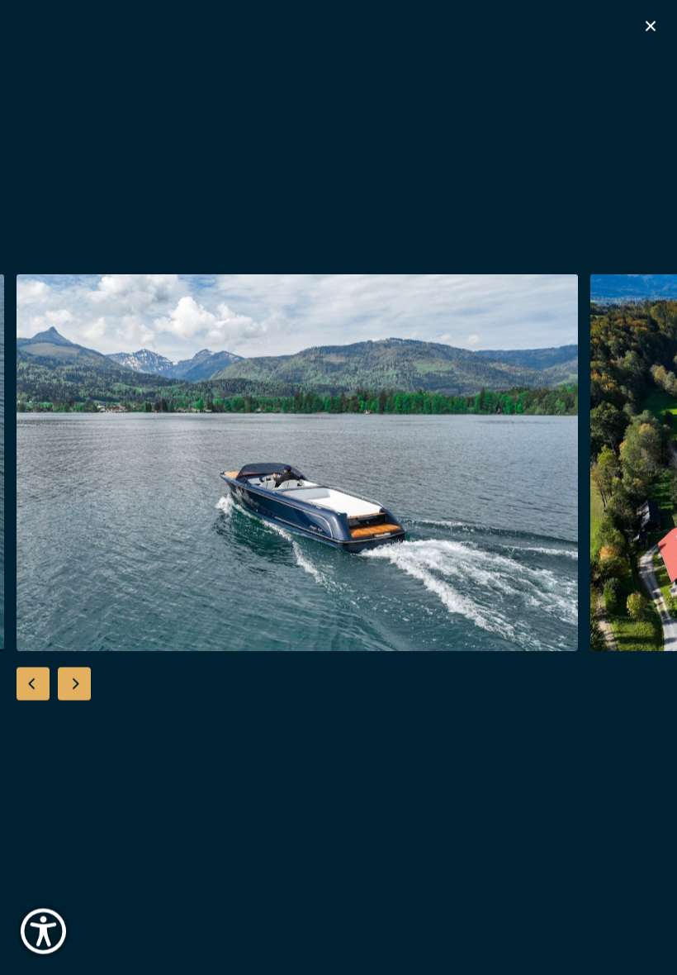
click at [88, 687] on div "Next slide" at bounding box center [74, 684] width 33 height 33
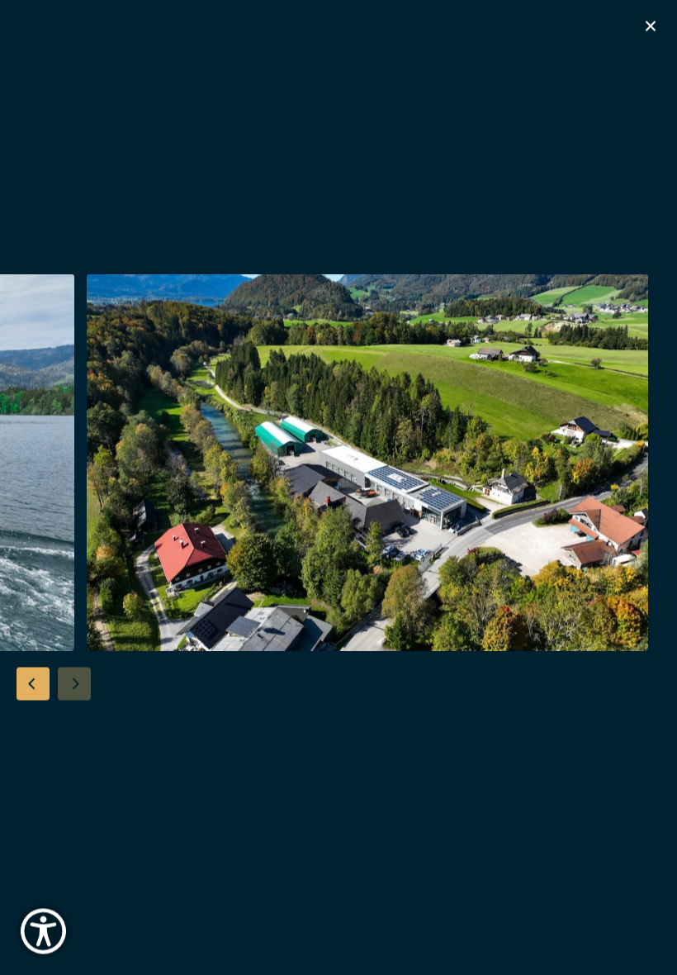
click at [36, 683] on div "Previous slide" at bounding box center [33, 684] width 33 height 33
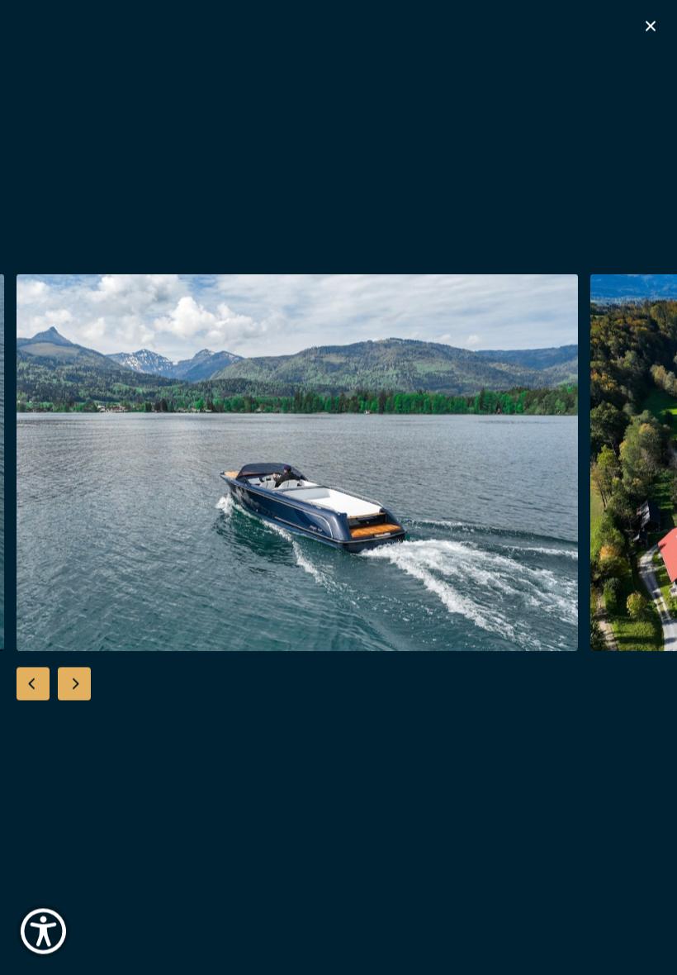
click at [83, 687] on div "Next slide" at bounding box center [74, 684] width 33 height 33
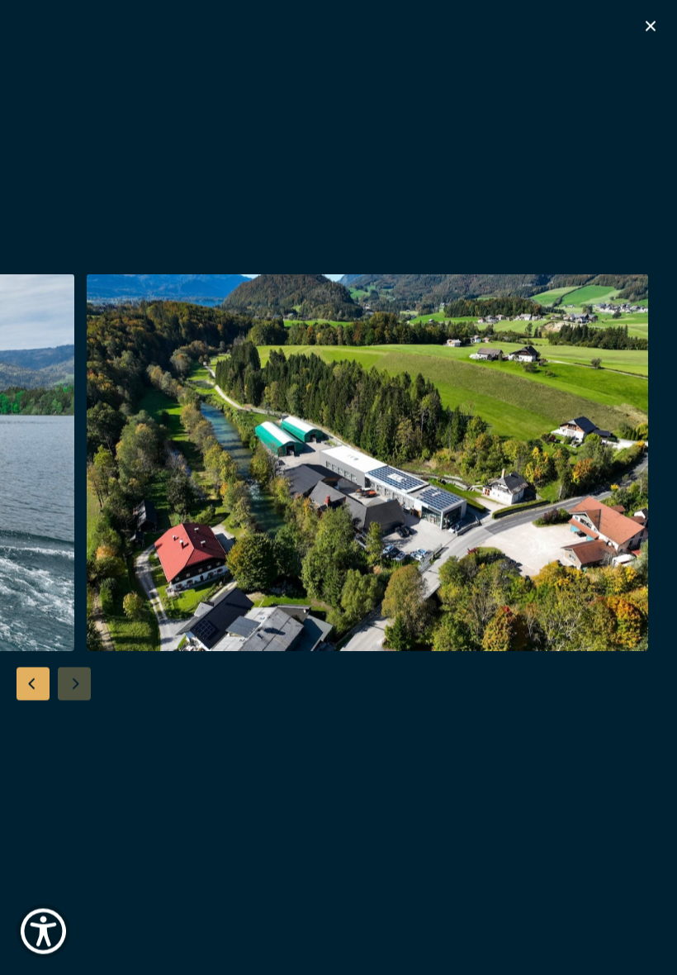
click at [78, 684] on div at bounding box center [338, 487] width 677 height 427
click at [74, 688] on div at bounding box center [338, 487] width 677 height 427
click at [36, 691] on div "Previous slide" at bounding box center [33, 684] width 33 height 33
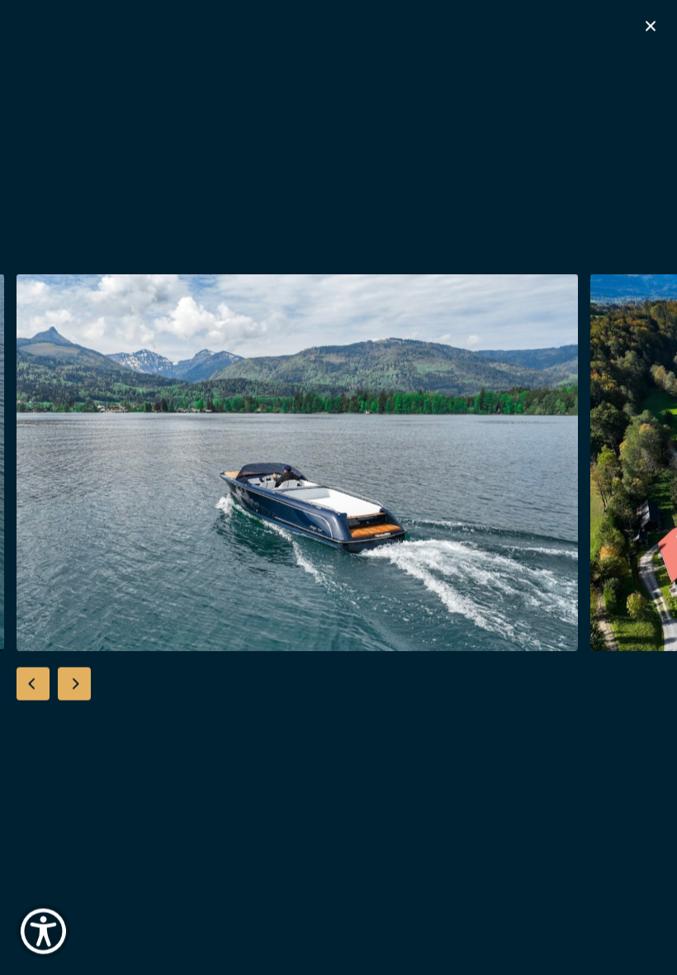
click at [39, 685] on div "Previous slide" at bounding box center [33, 684] width 33 height 33
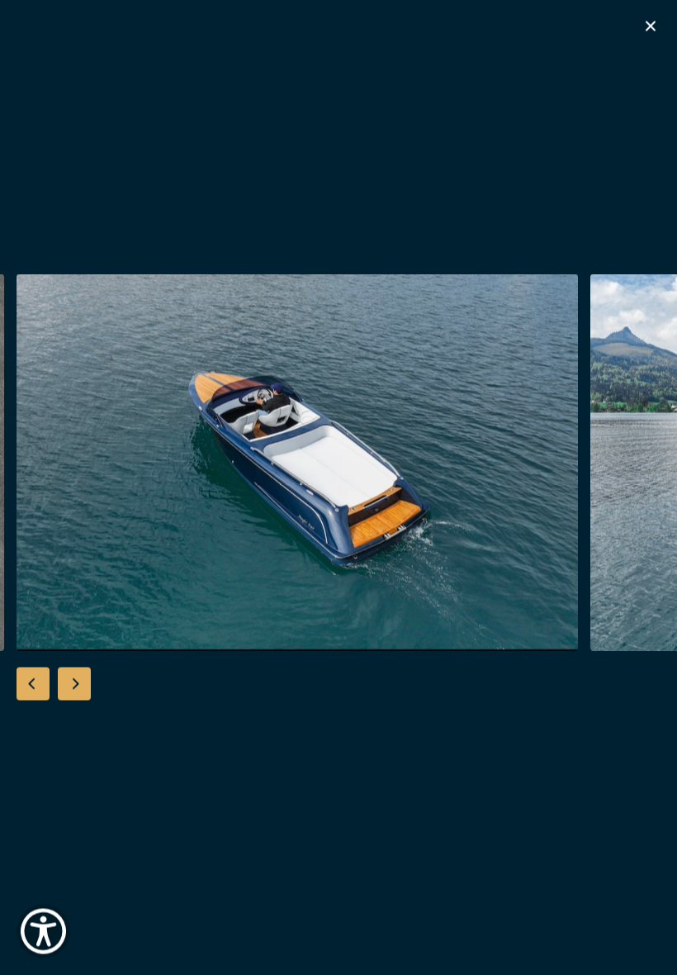
click at [43, 684] on div "Previous slide" at bounding box center [33, 684] width 33 height 33
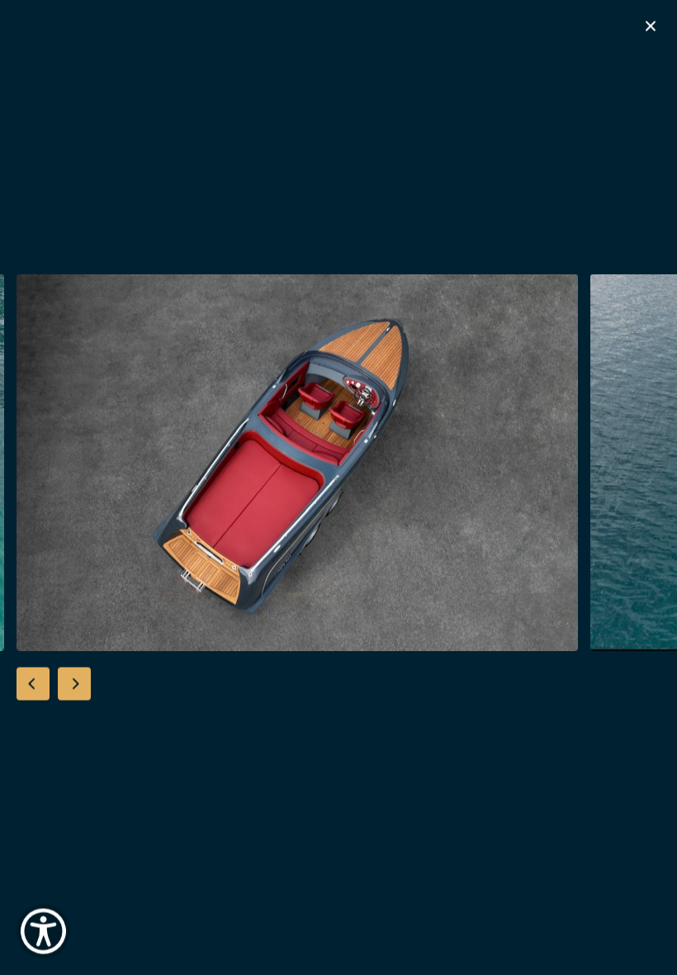
click at [39, 683] on div "Previous slide" at bounding box center [33, 684] width 33 height 33
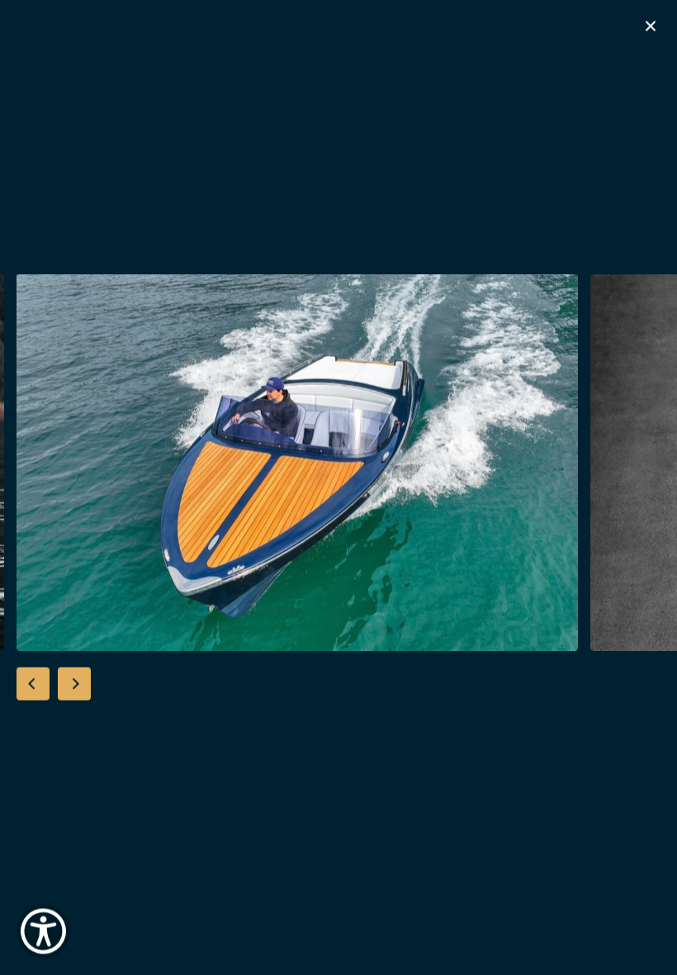
click at [36, 681] on div "Previous slide" at bounding box center [33, 684] width 33 height 33
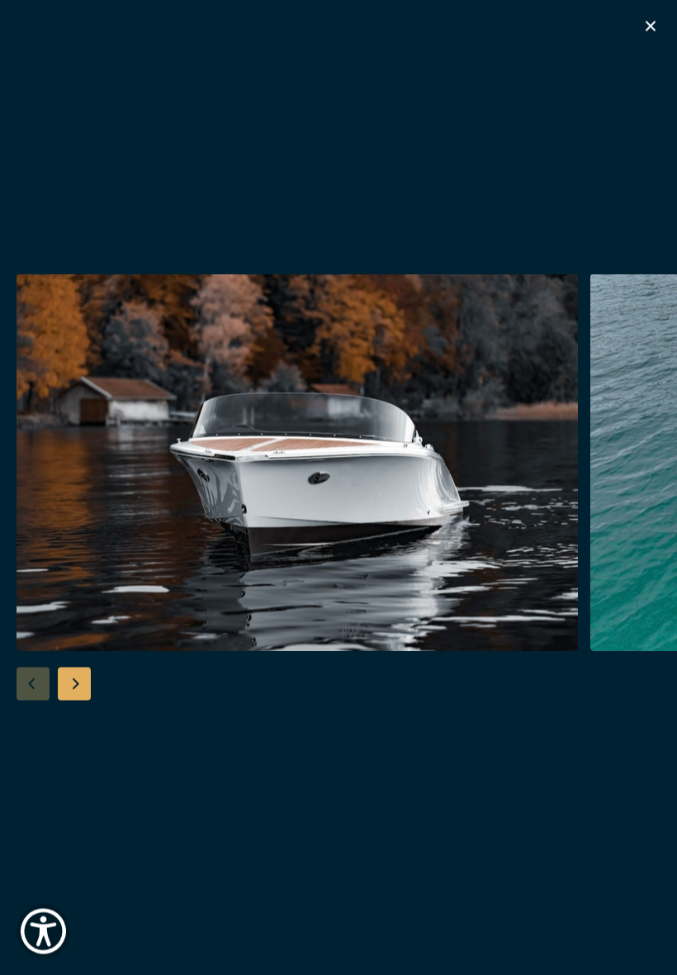
click at [36, 677] on div at bounding box center [338, 487] width 677 height 427
click at [35, 679] on div at bounding box center [338, 487] width 677 height 427
click at [650, 27] on icon "button" at bounding box center [651, 26] width 10 height 10
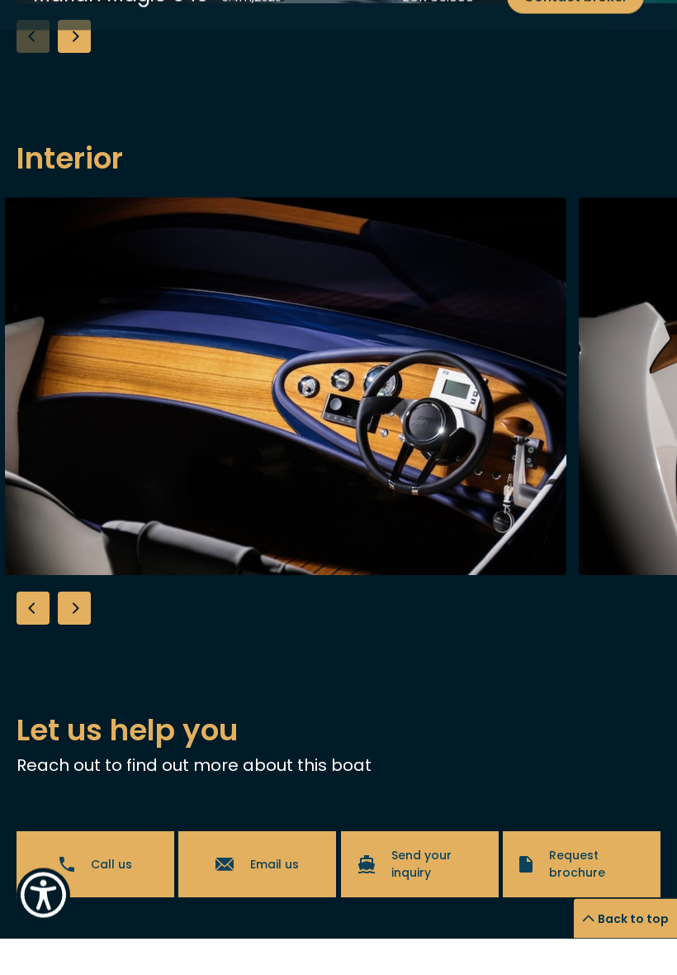
scroll to position [1913, 0]
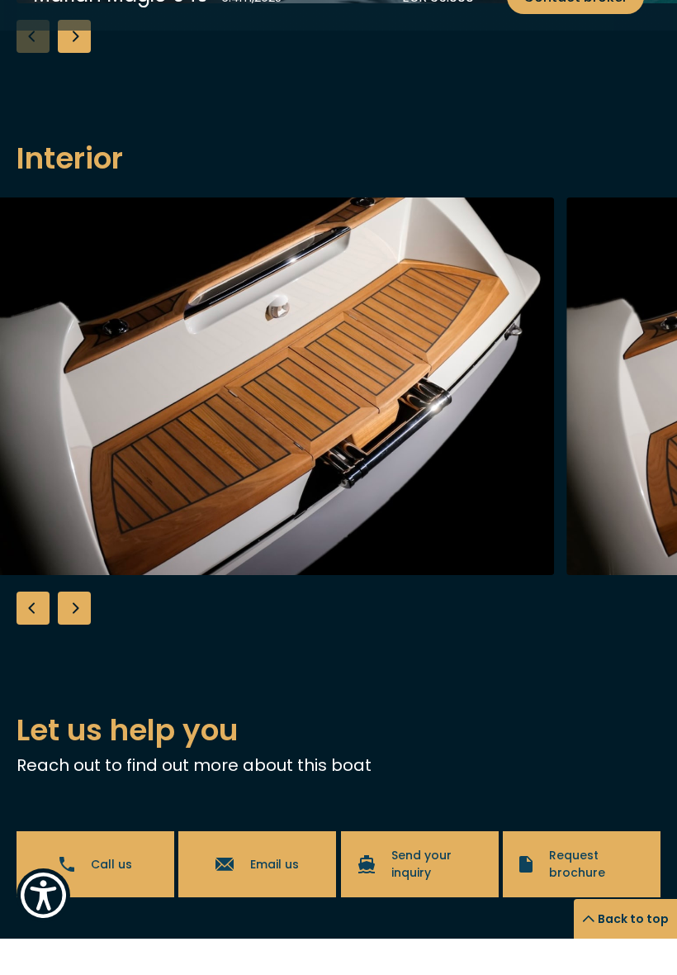
click at [85, 628] on div "Next slide" at bounding box center [74, 644] width 33 height 33
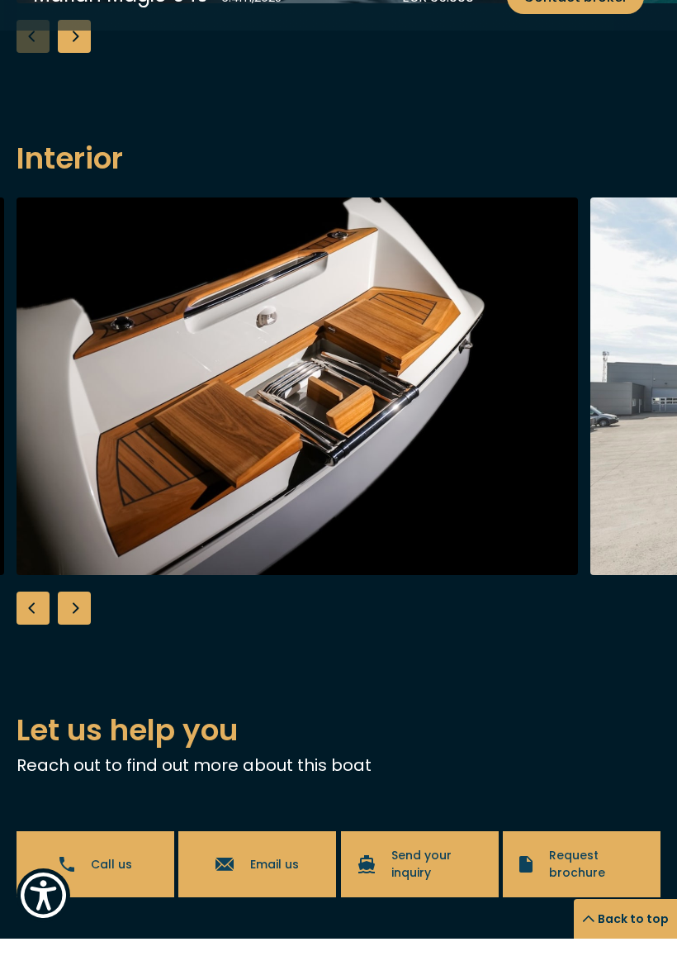
click at [86, 628] on div "Next slide" at bounding box center [74, 644] width 33 height 33
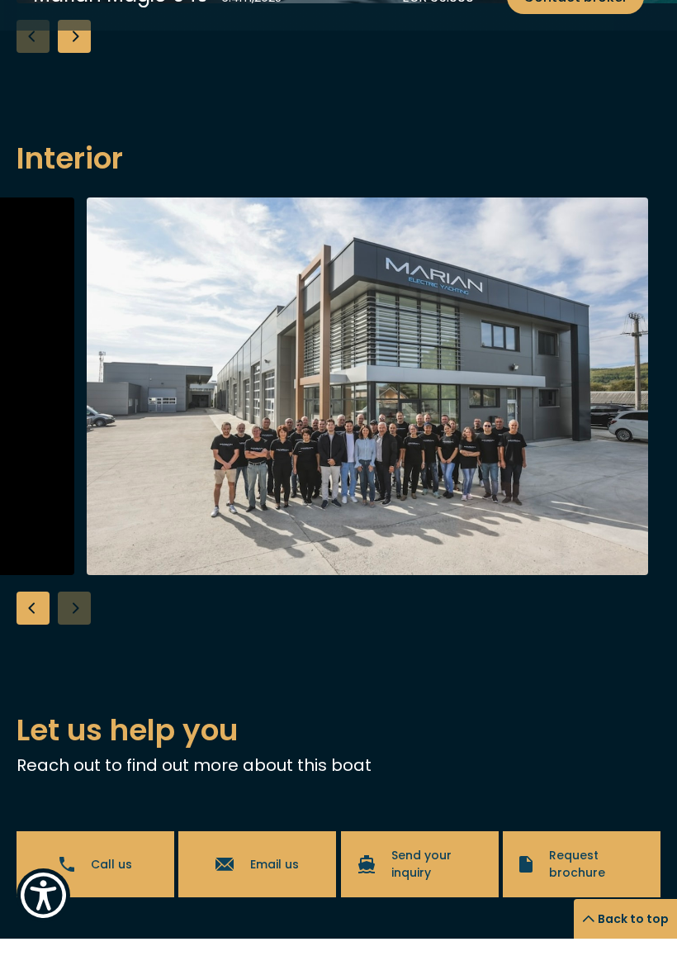
click at [82, 619] on div at bounding box center [338, 447] width 677 height 427
click at [25, 628] on div "Previous slide" at bounding box center [33, 644] width 33 height 33
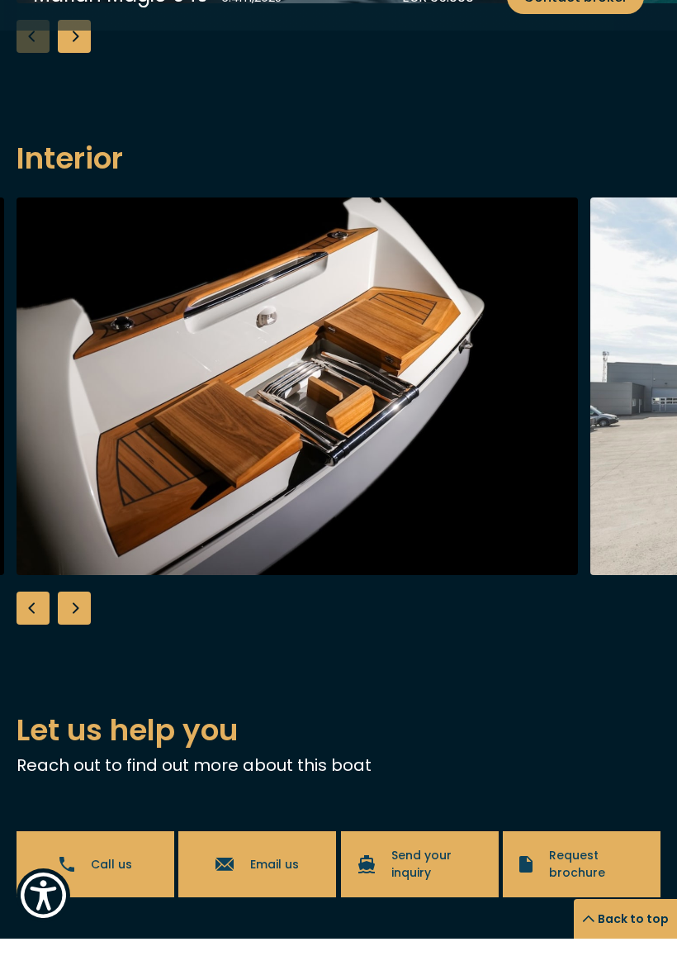
click at [29, 628] on div "Previous slide" at bounding box center [33, 644] width 33 height 33
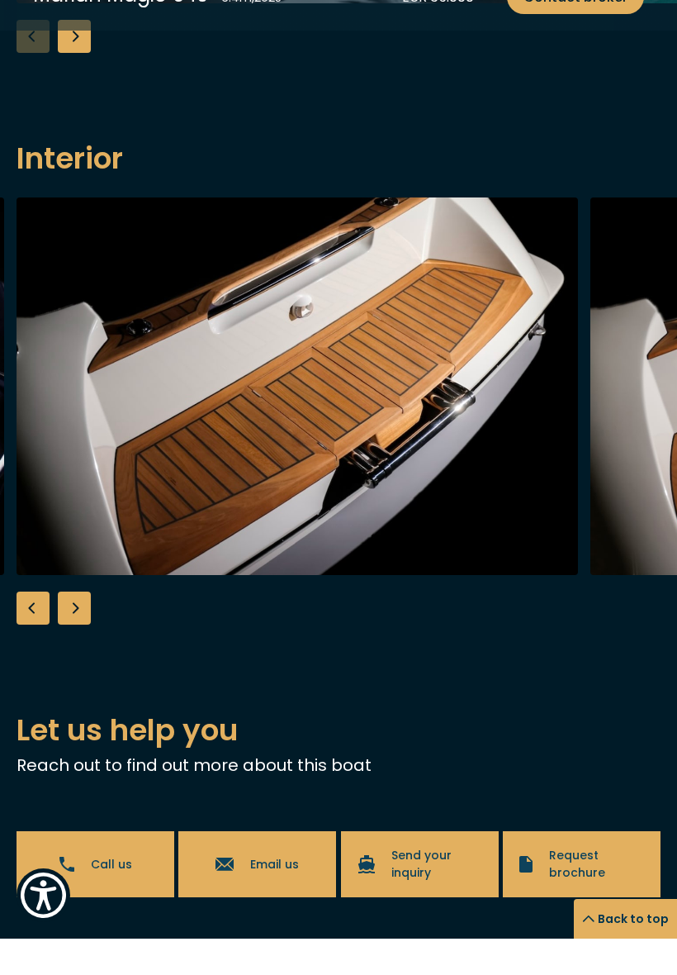
click at [31, 628] on div "Previous slide" at bounding box center [33, 644] width 33 height 33
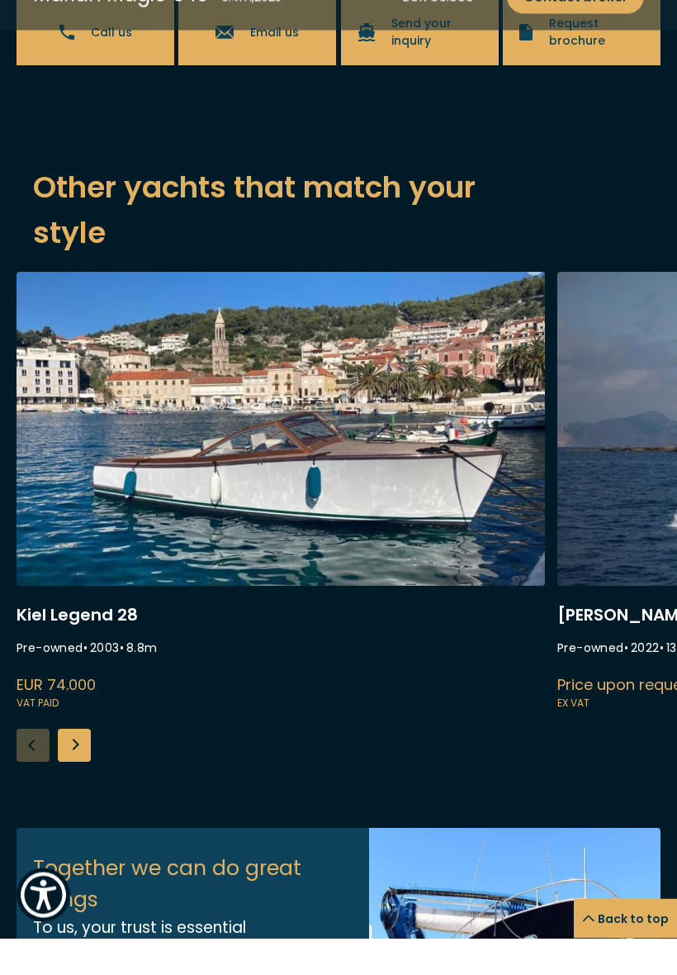
scroll to position [2751, 0]
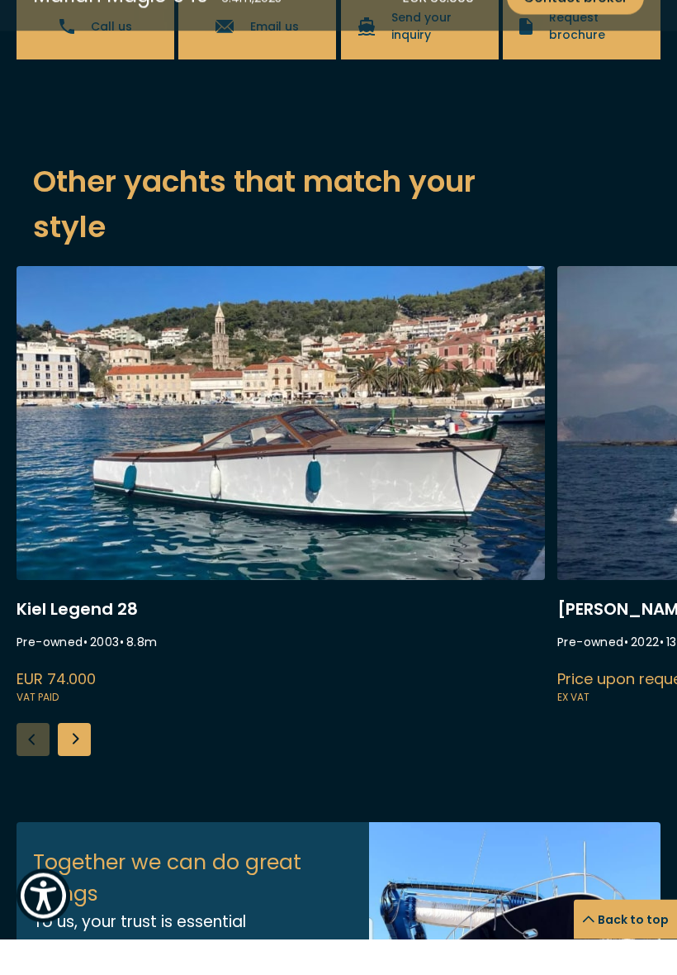
click at [78, 759] on div "Next slide" at bounding box center [74, 775] width 33 height 33
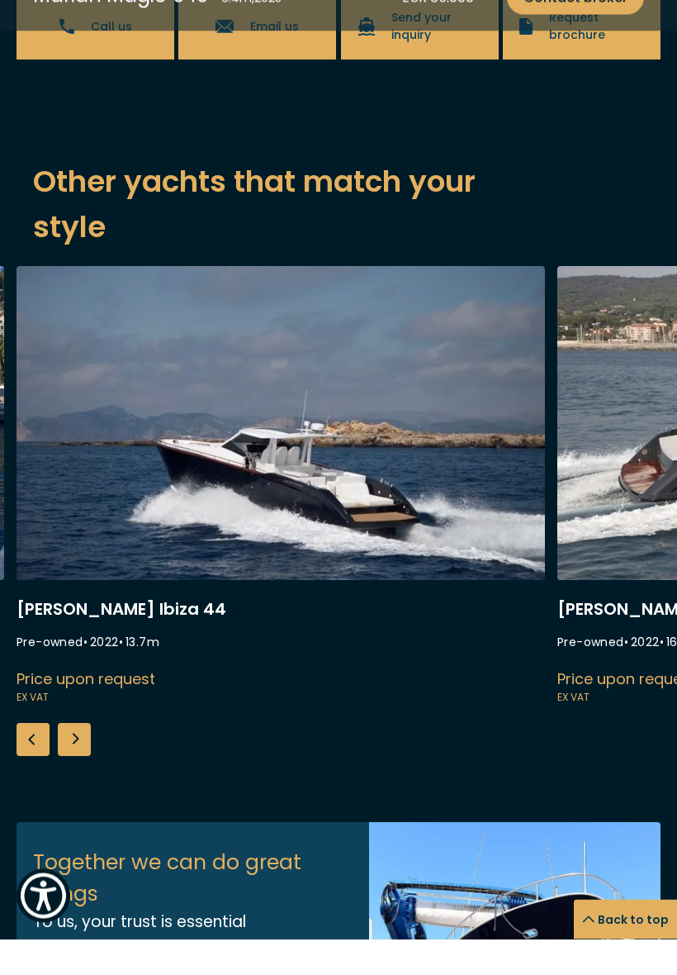
click at [31, 759] on div "Previous slide" at bounding box center [33, 775] width 33 height 33
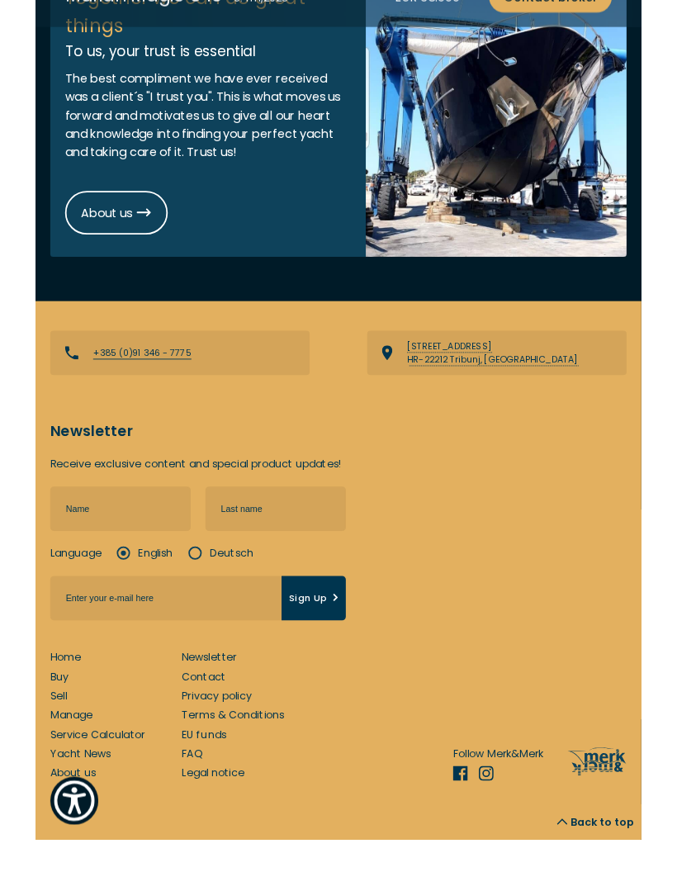
scroll to position [3733, 0]
